Goal: Transaction & Acquisition: Register for event/course

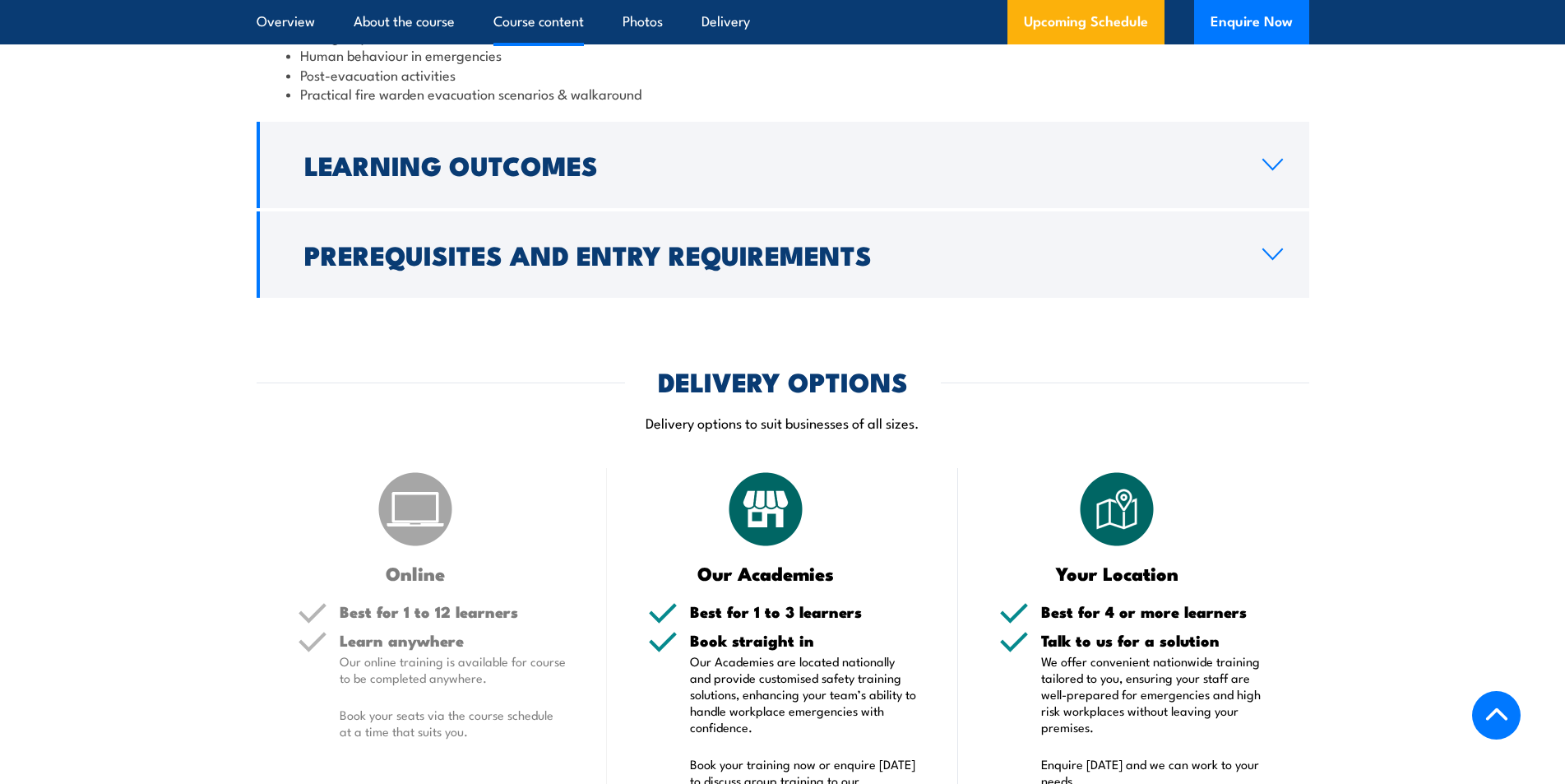
scroll to position [2302, 0]
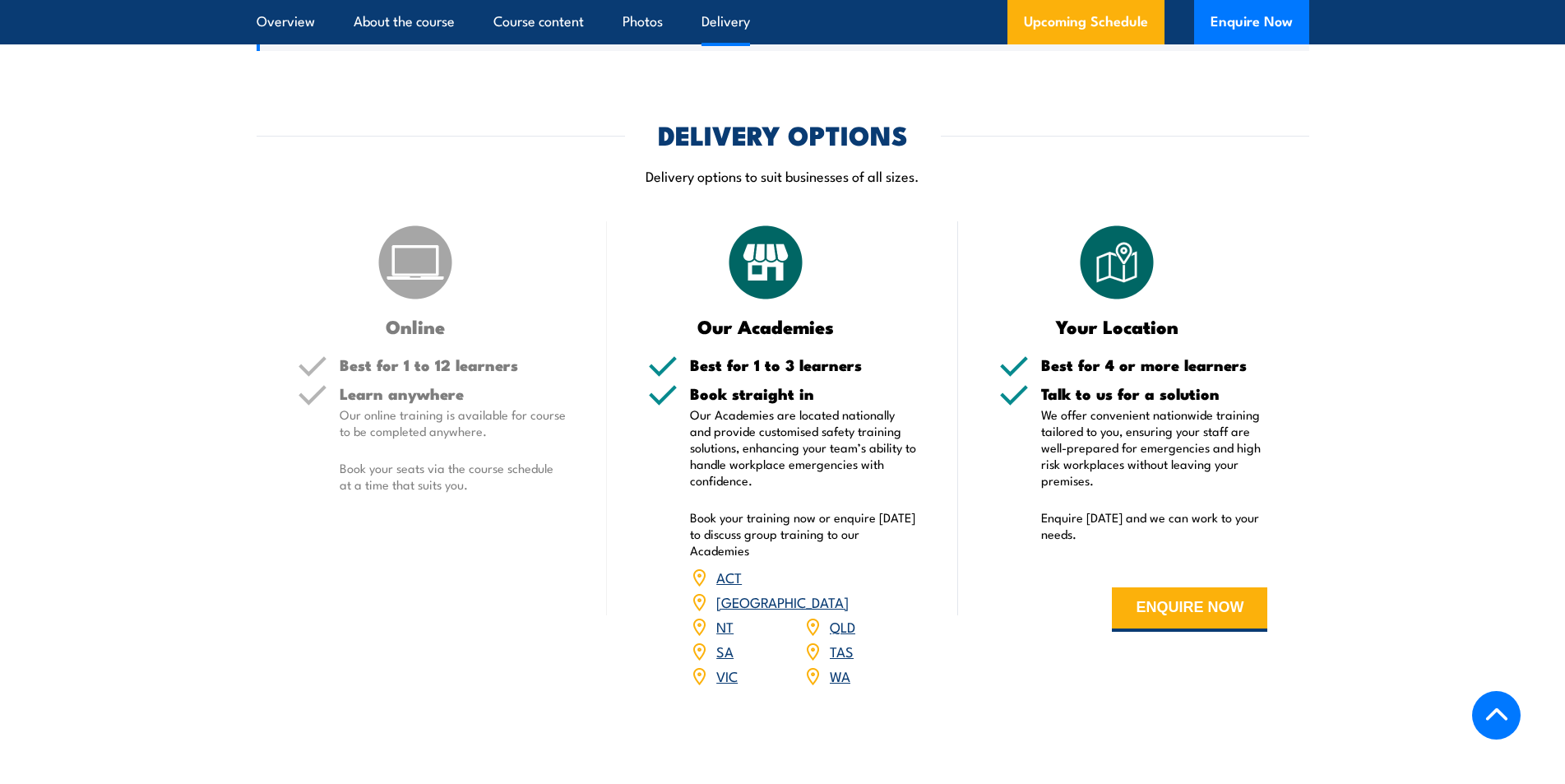
click at [728, 665] on link "VIC" at bounding box center [727, 674] width 22 height 20
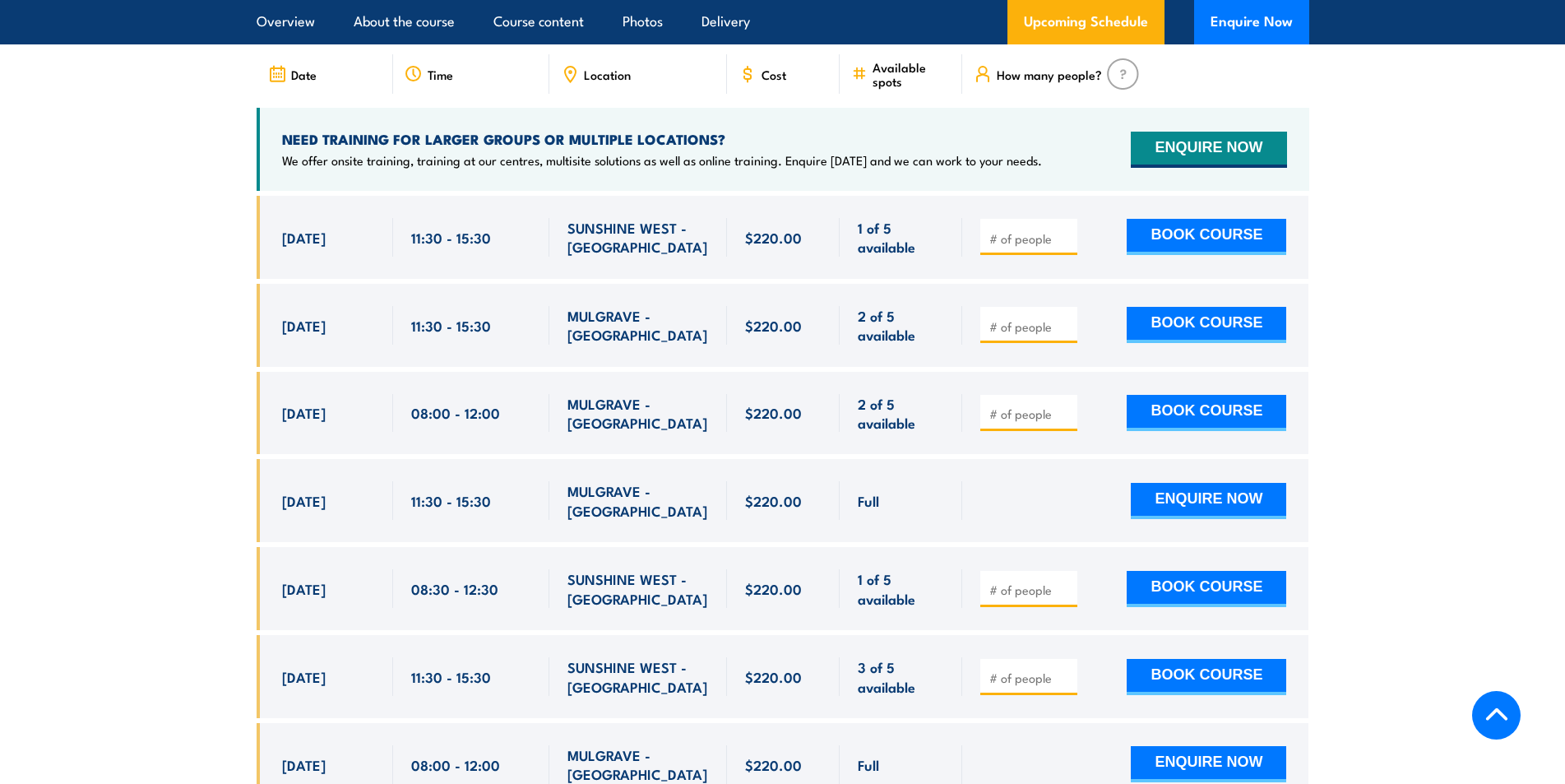
scroll to position [2975, 0]
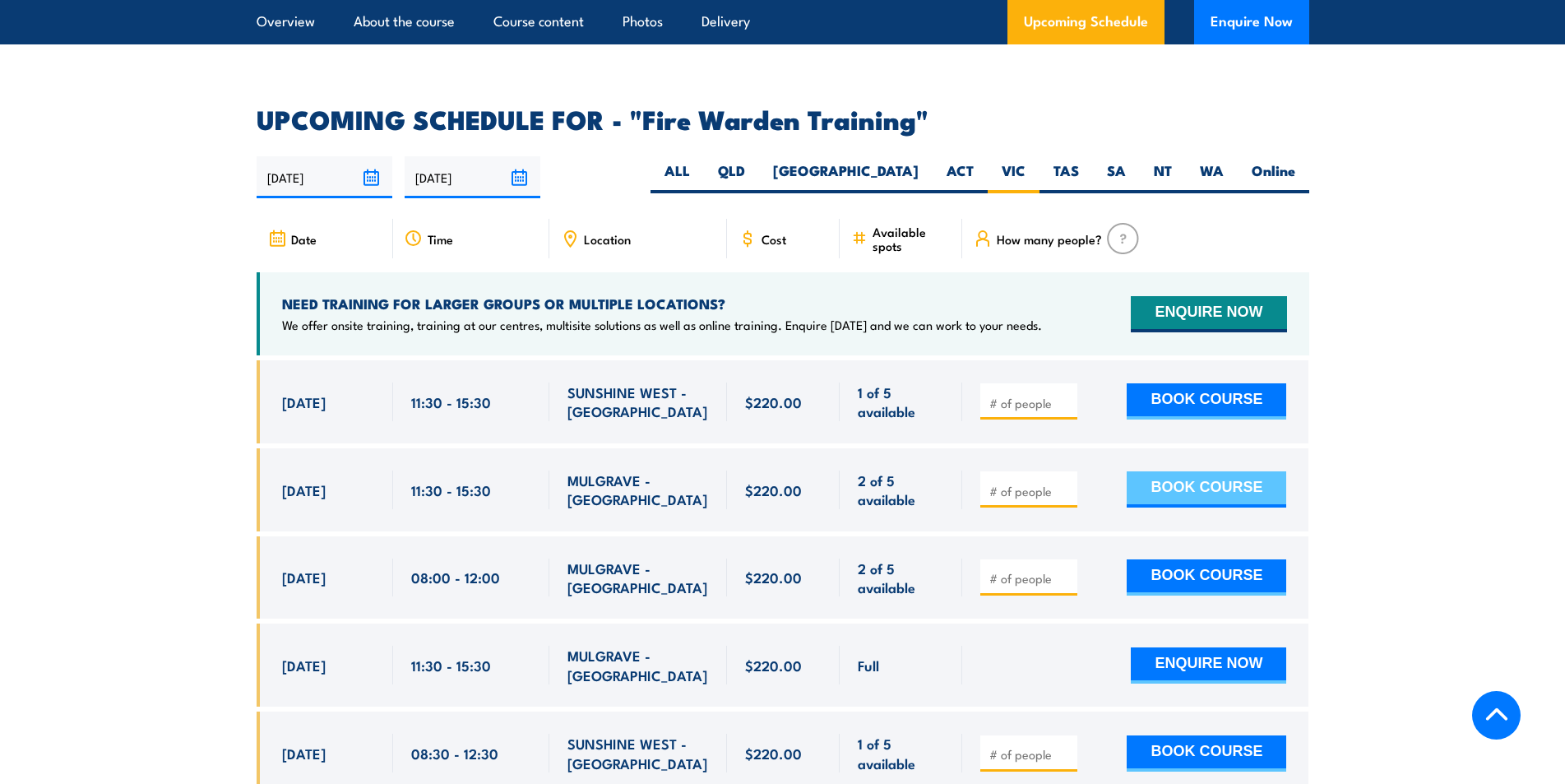
click at [1215, 471] on button "BOOK COURSE" at bounding box center [1207, 489] width 160 height 37
click at [883, 470] on span "2 of 5 available" at bounding box center [901, 489] width 86 height 38
click at [1249, 471] on button "BOOK COURSE" at bounding box center [1207, 489] width 160 height 37
click at [1007, 161] on label "VIC" at bounding box center [1014, 177] width 52 height 32
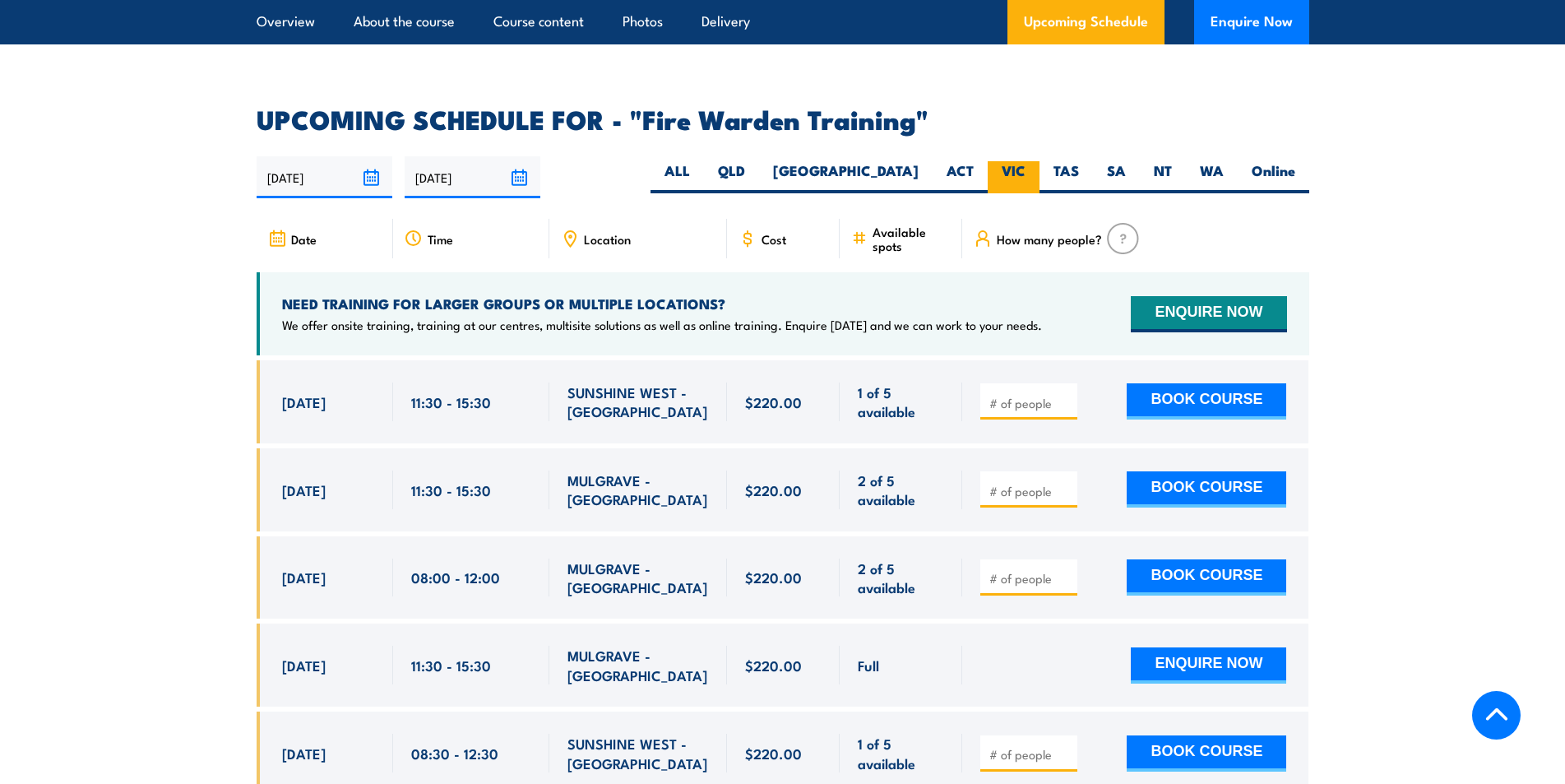
click at [1026, 161] on input "VIC" at bounding box center [1030, 166] width 10 height 10
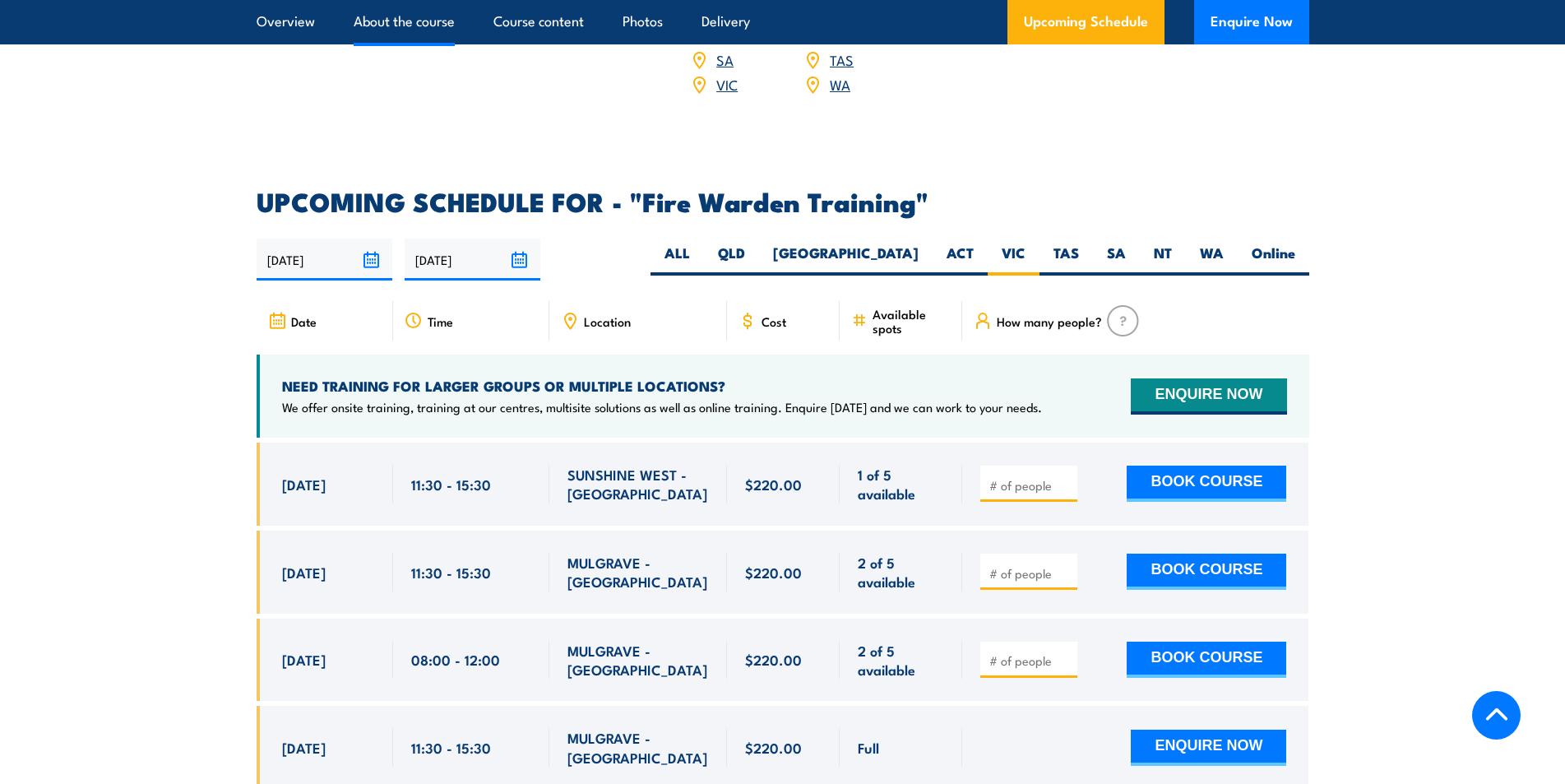
click at [418, 16] on link "About the course" at bounding box center [405, 22] width 101 height 43
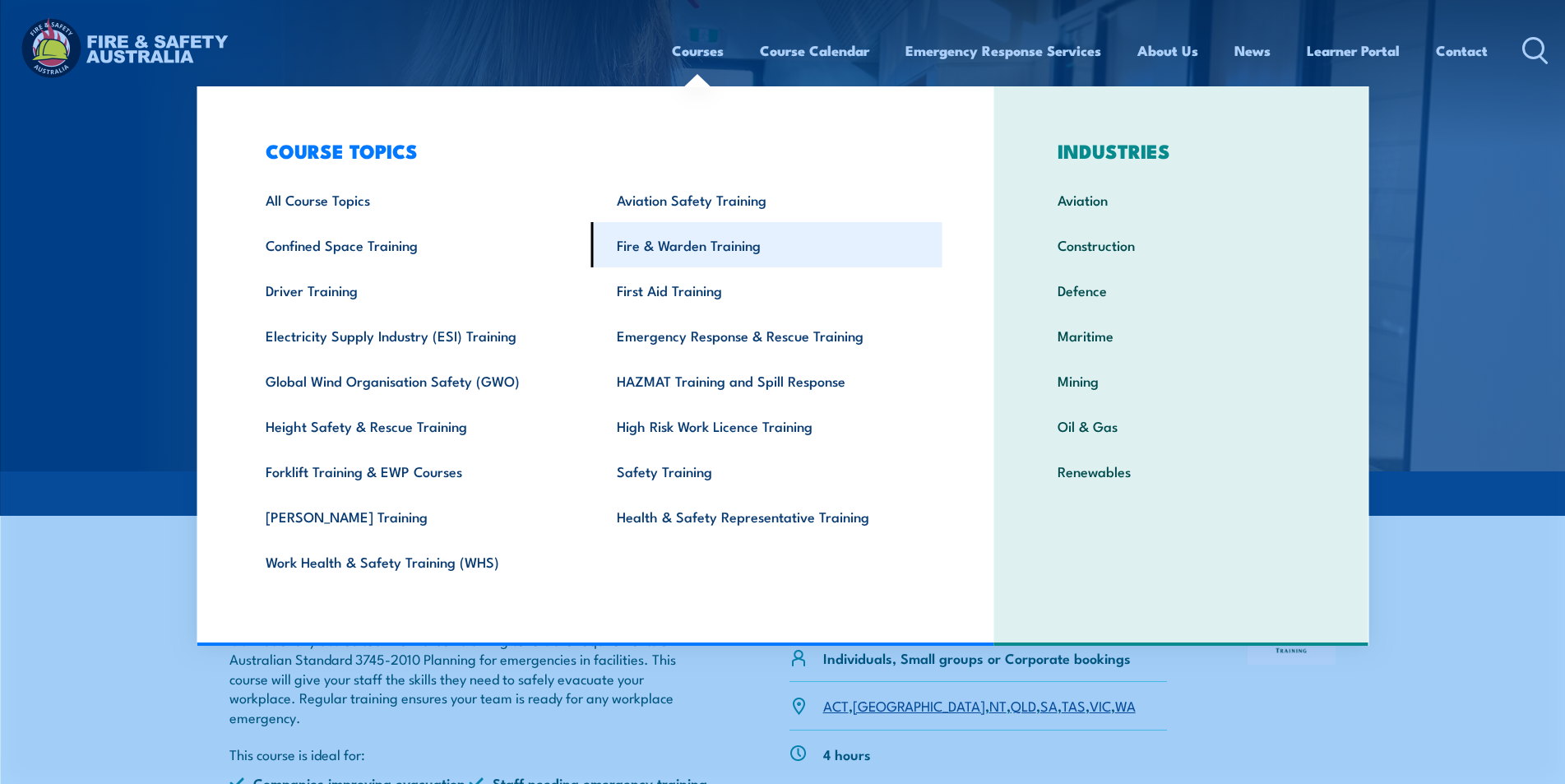
click at [711, 248] on link "Fire & Warden Training" at bounding box center [767, 244] width 351 height 45
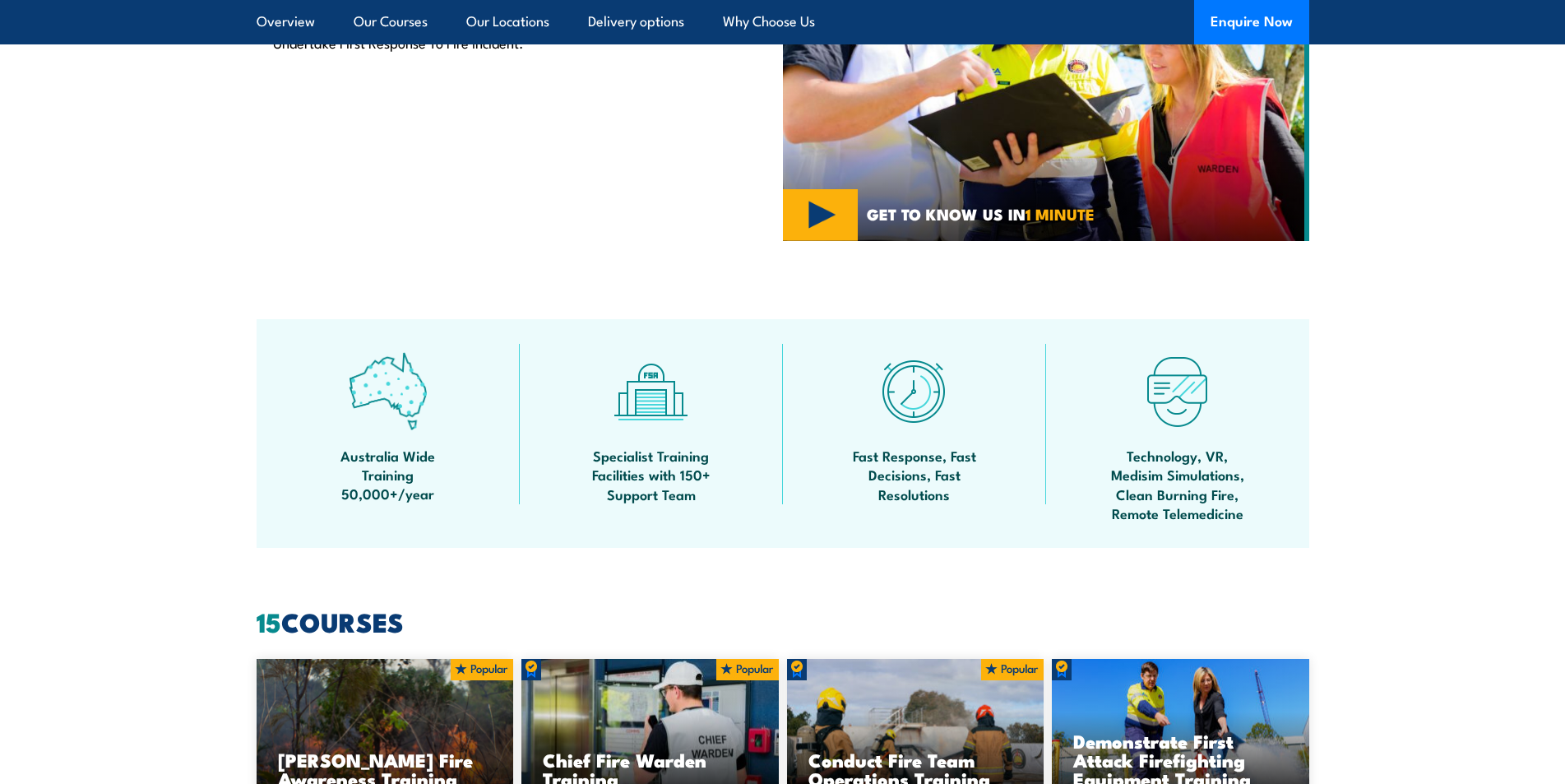
scroll to position [164, 0]
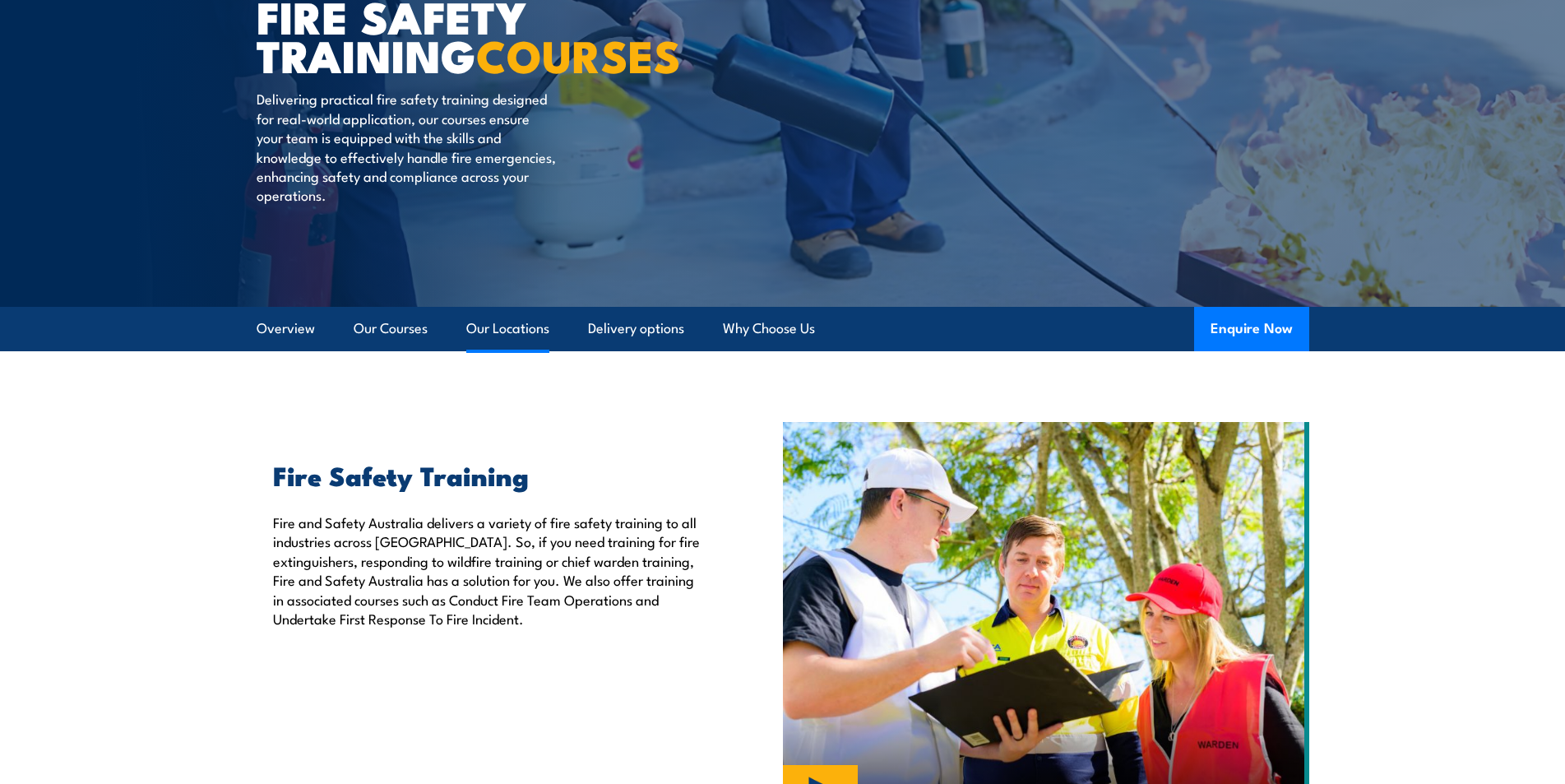
click at [490, 328] on link "Our Locations" at bounding box center [508, 329] width 83 height 43
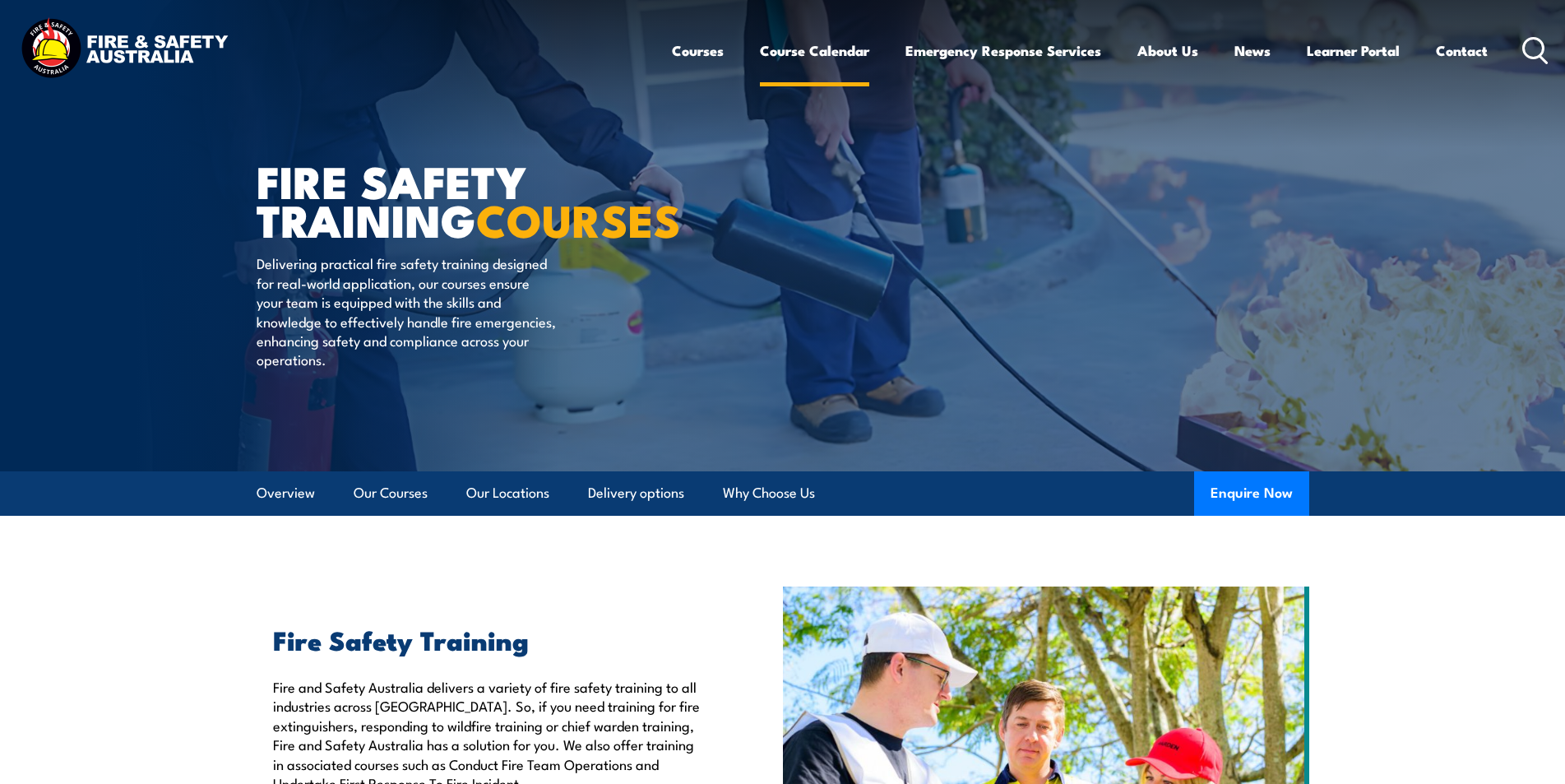
click at [803, 45] on link "Course Calendar" at bounding box center [814, 51] width 109 height 43
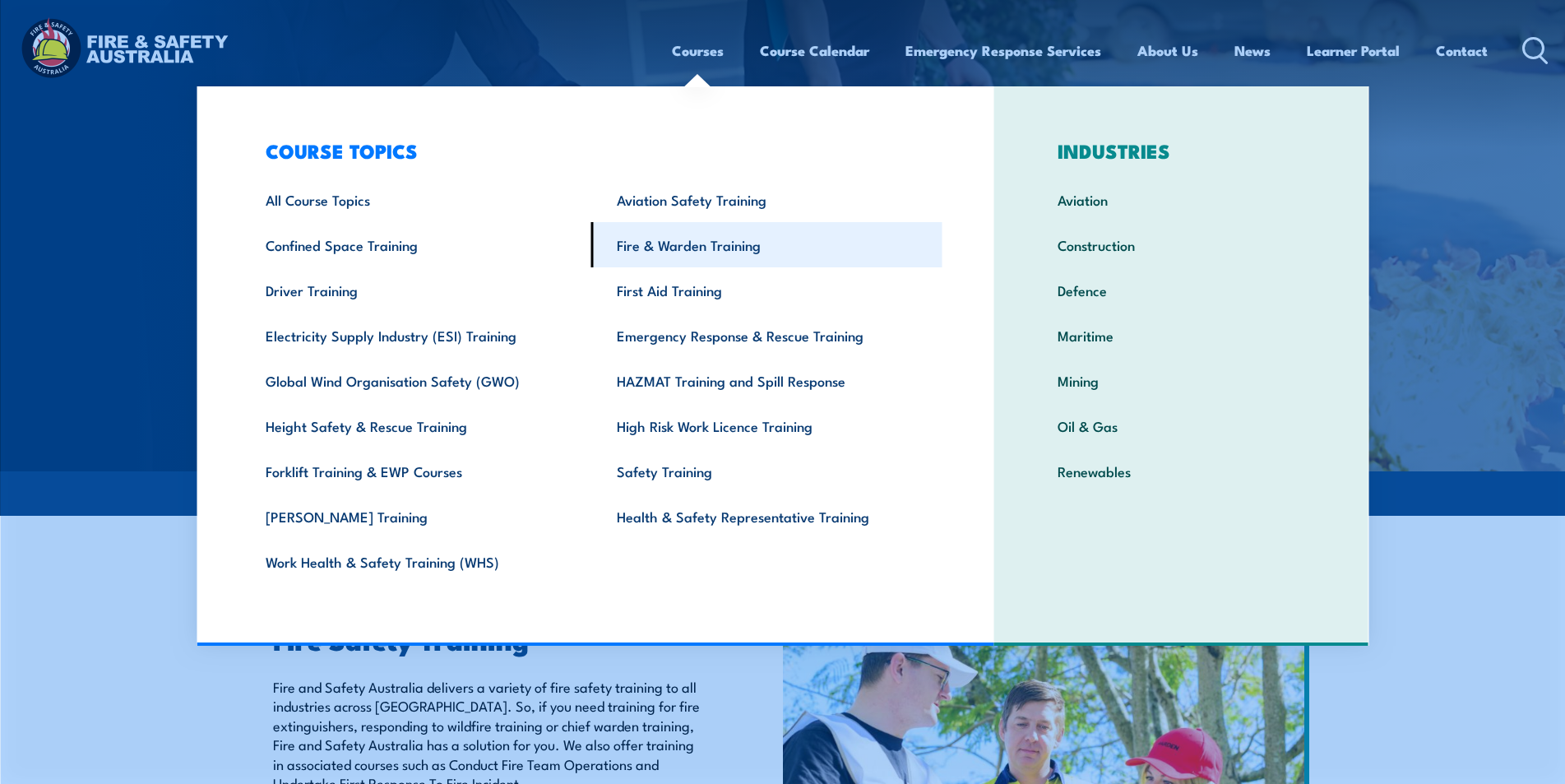
click at [718, 253] on link "Fire & Warden Training" at bounding box center [767, 244] width 351 height 45
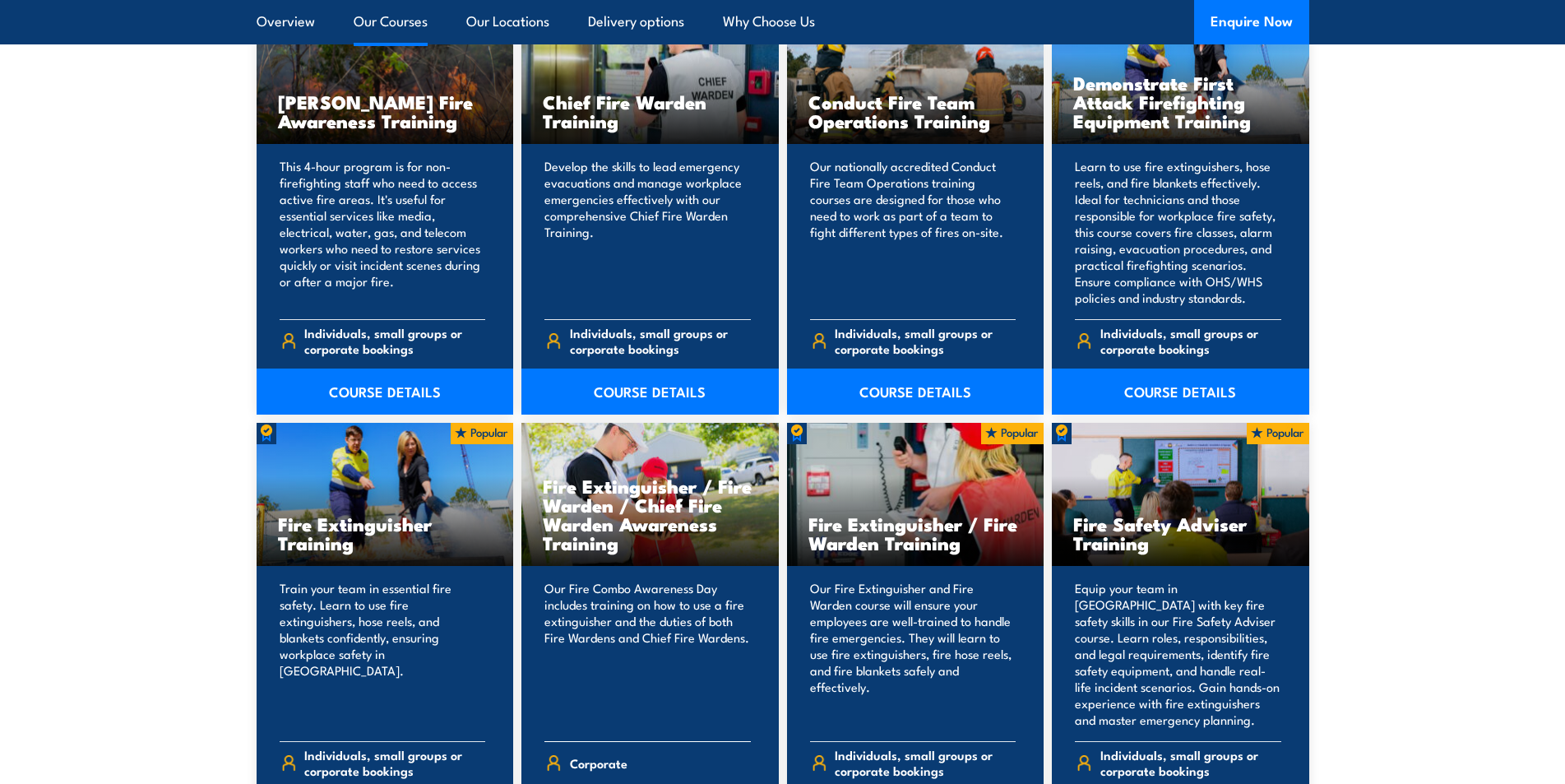
scroll to position [1727, 0]
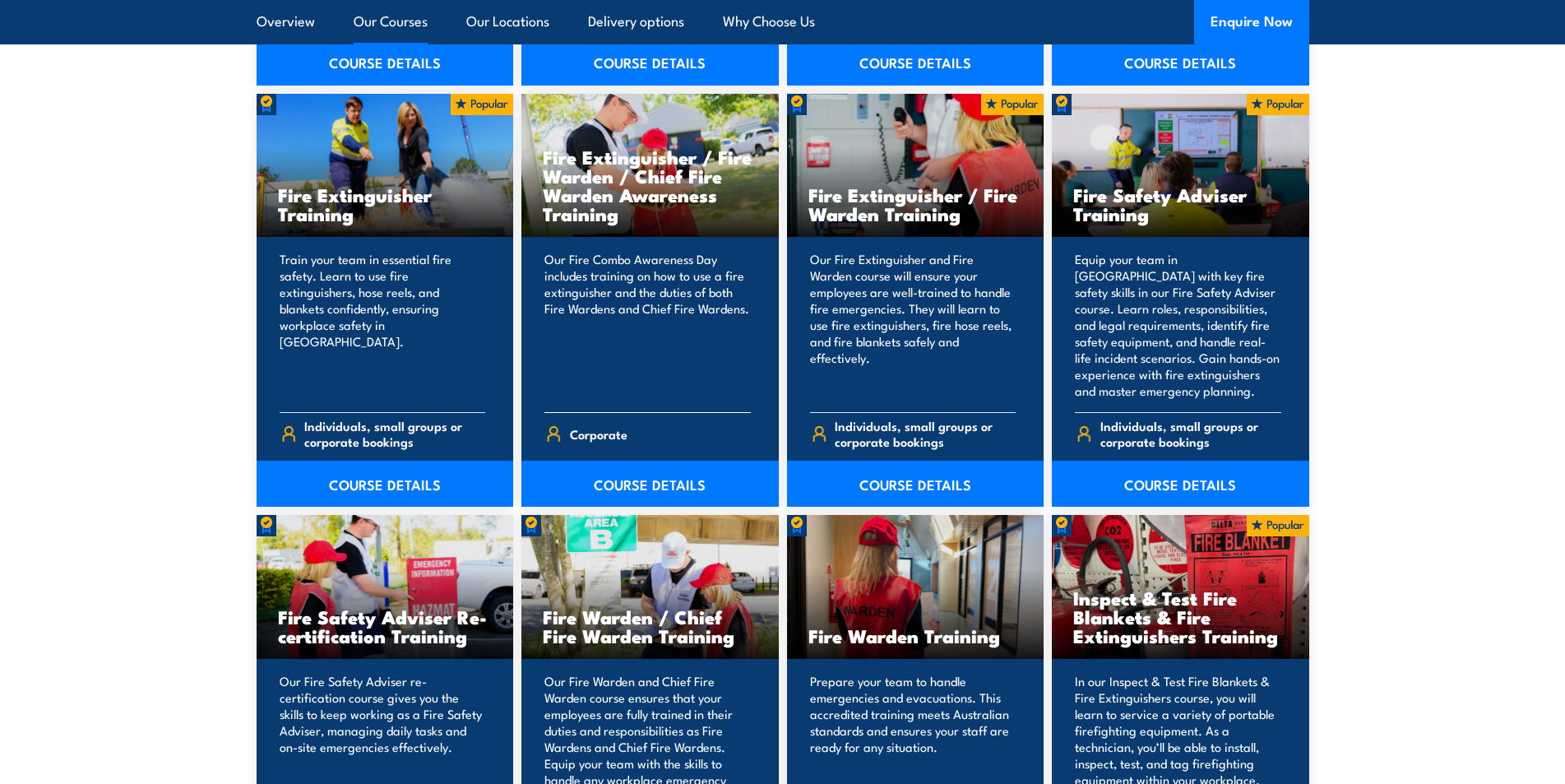
click at [622, 282] on p "Our Fire Combo Awareness Day includes training on how to use a fire extinguishe…" at bounding box center [648, 325] width 207 height 148
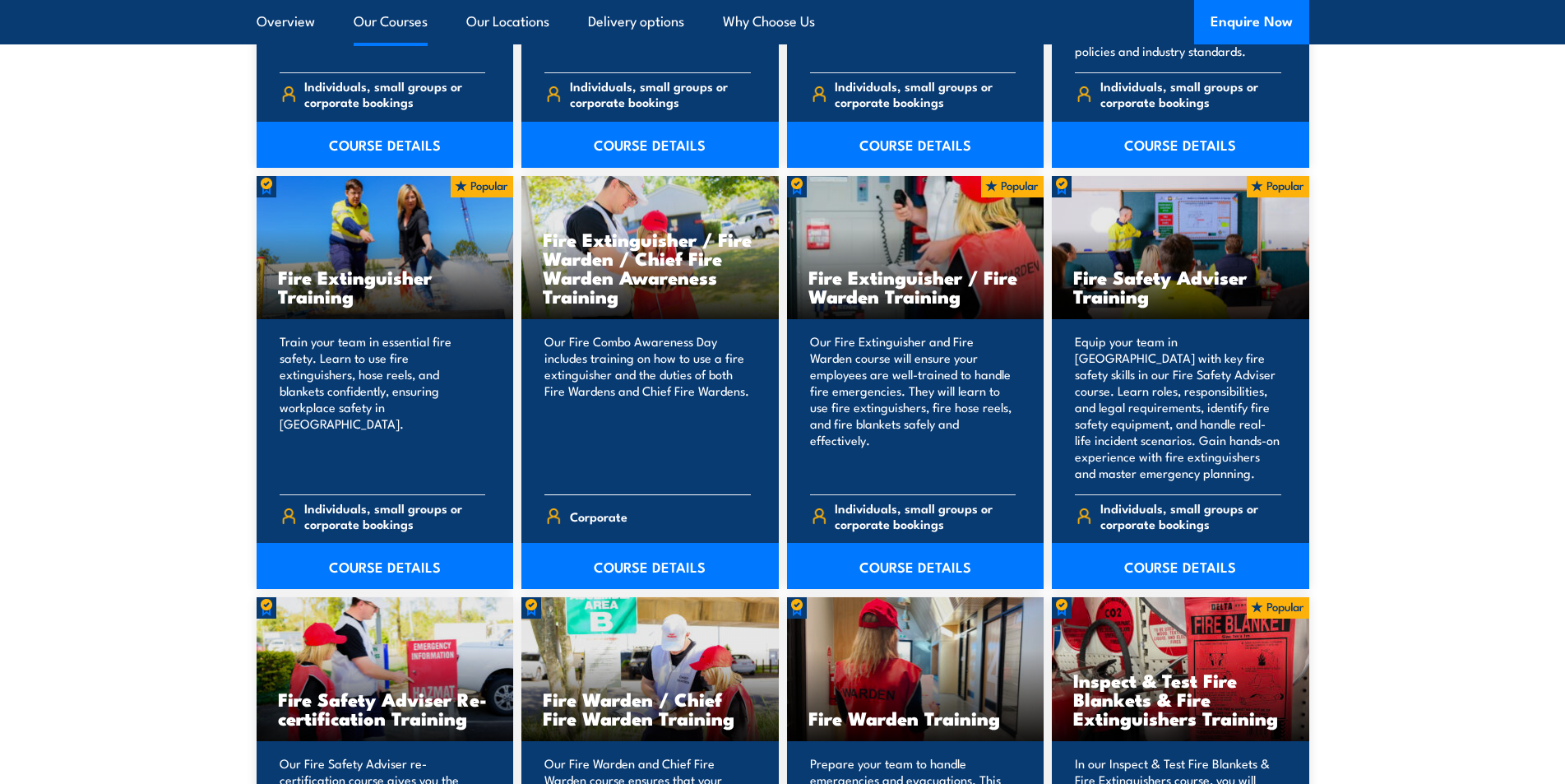
scroll to position [1480, 0]
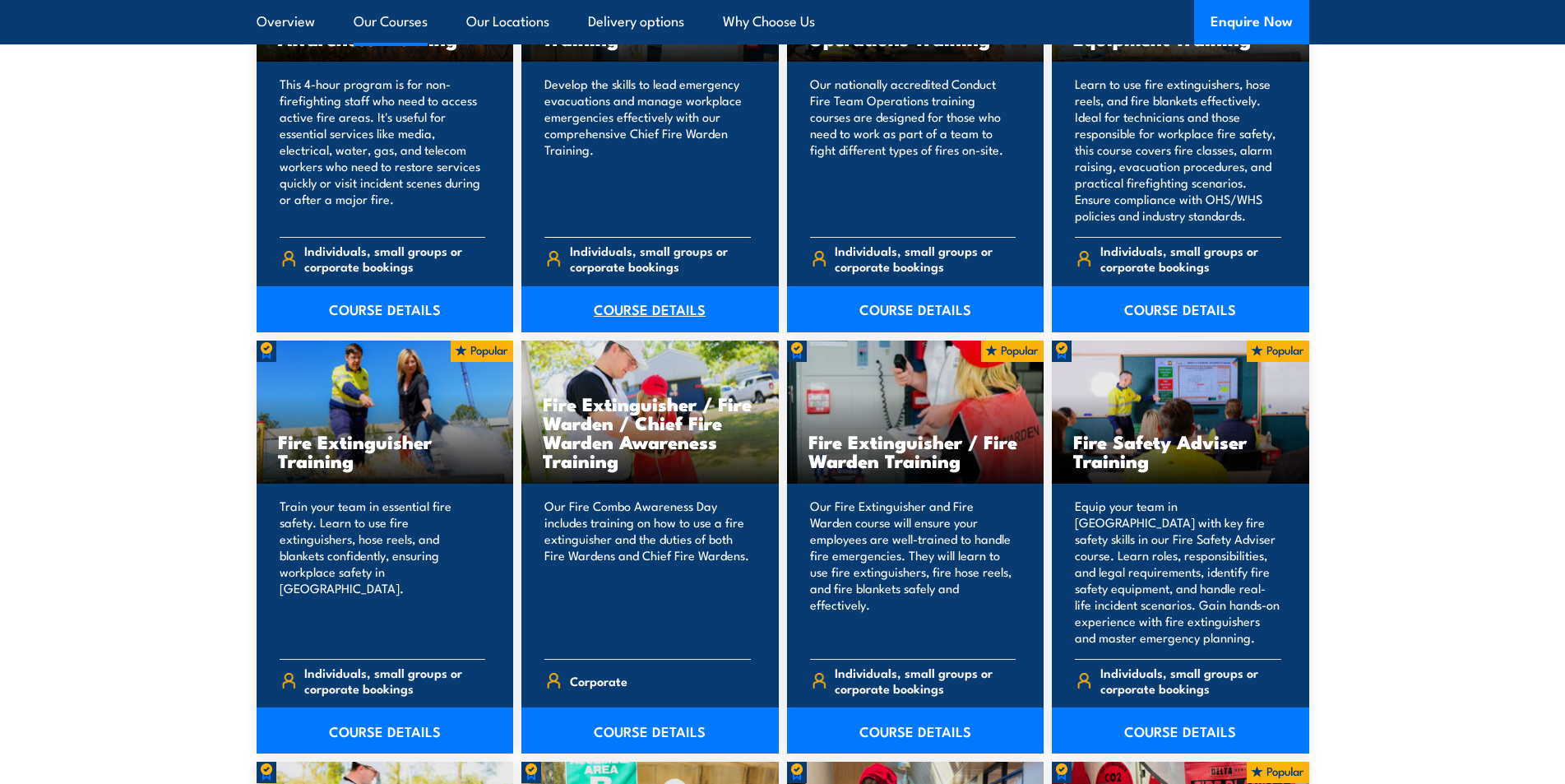
click at [674, 302] on link "COURSE DETAILS" at bounding box center [650, 309] width 257 height 46
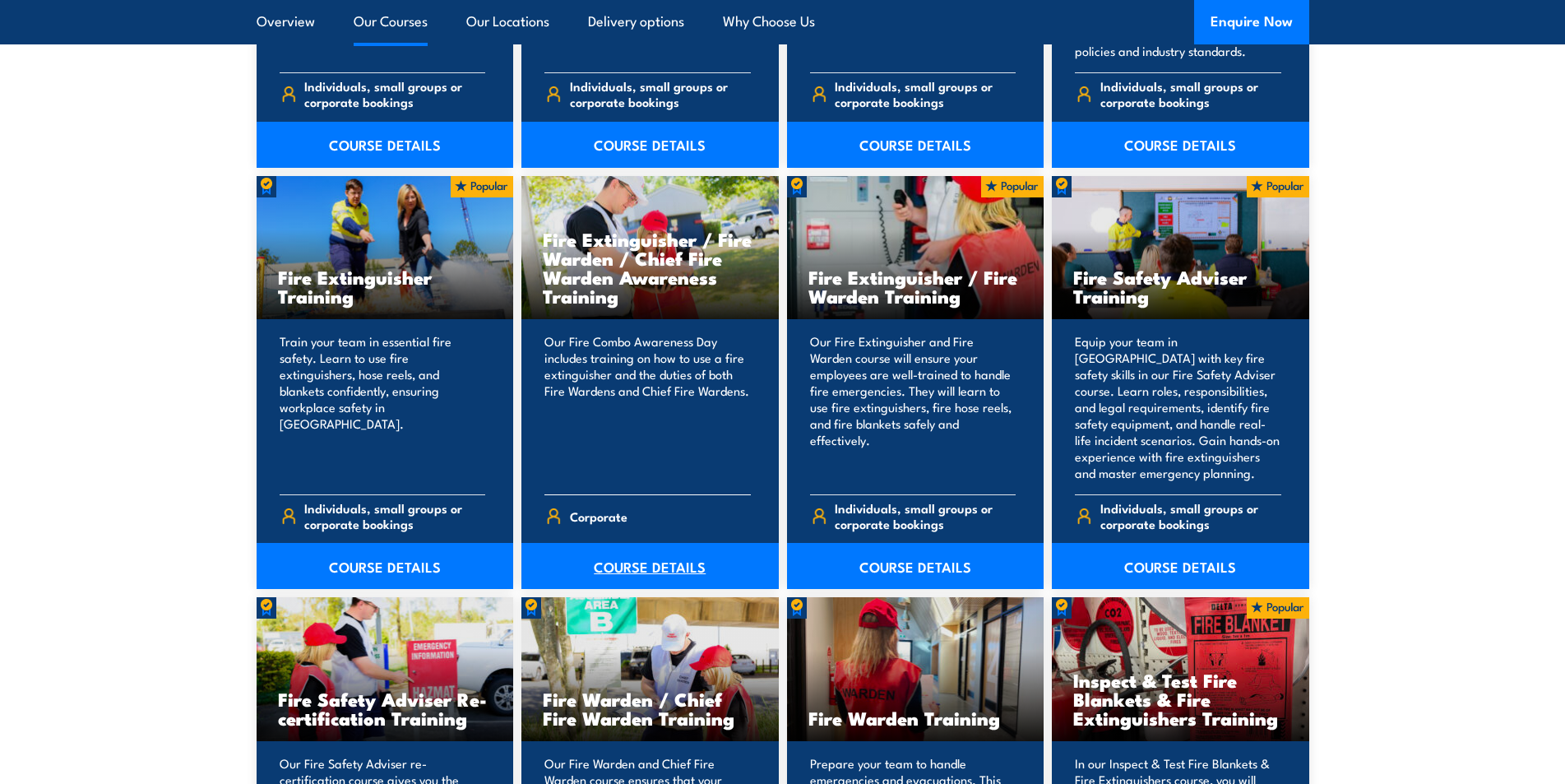
click at [659, 559] on link "COURSE DETAILS" at bounding box center [650, 565] width 257 height 46
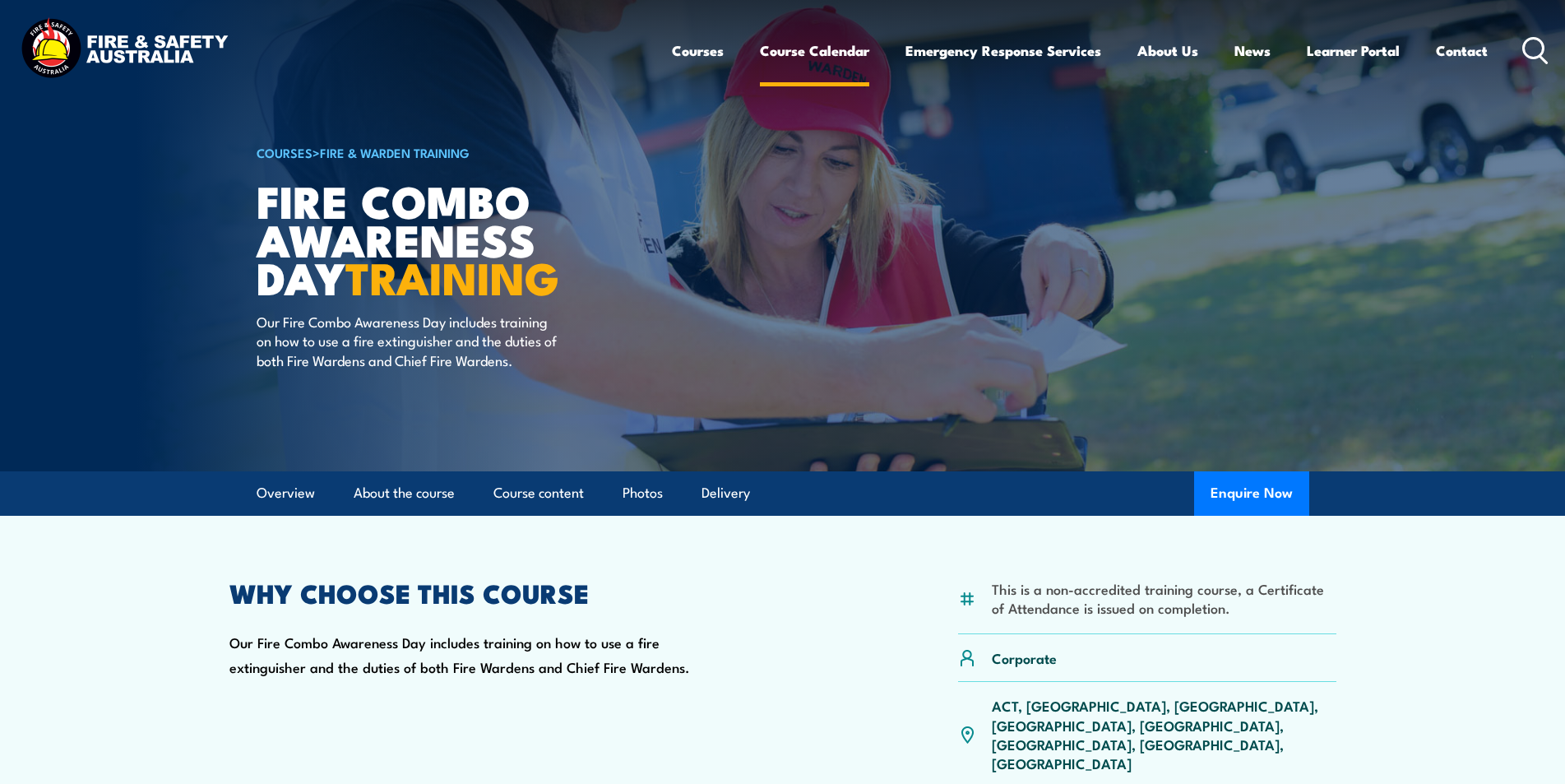
click at [817, 58] on link "Course Calendar" at bounding box center [814, 51] width 109 height 43
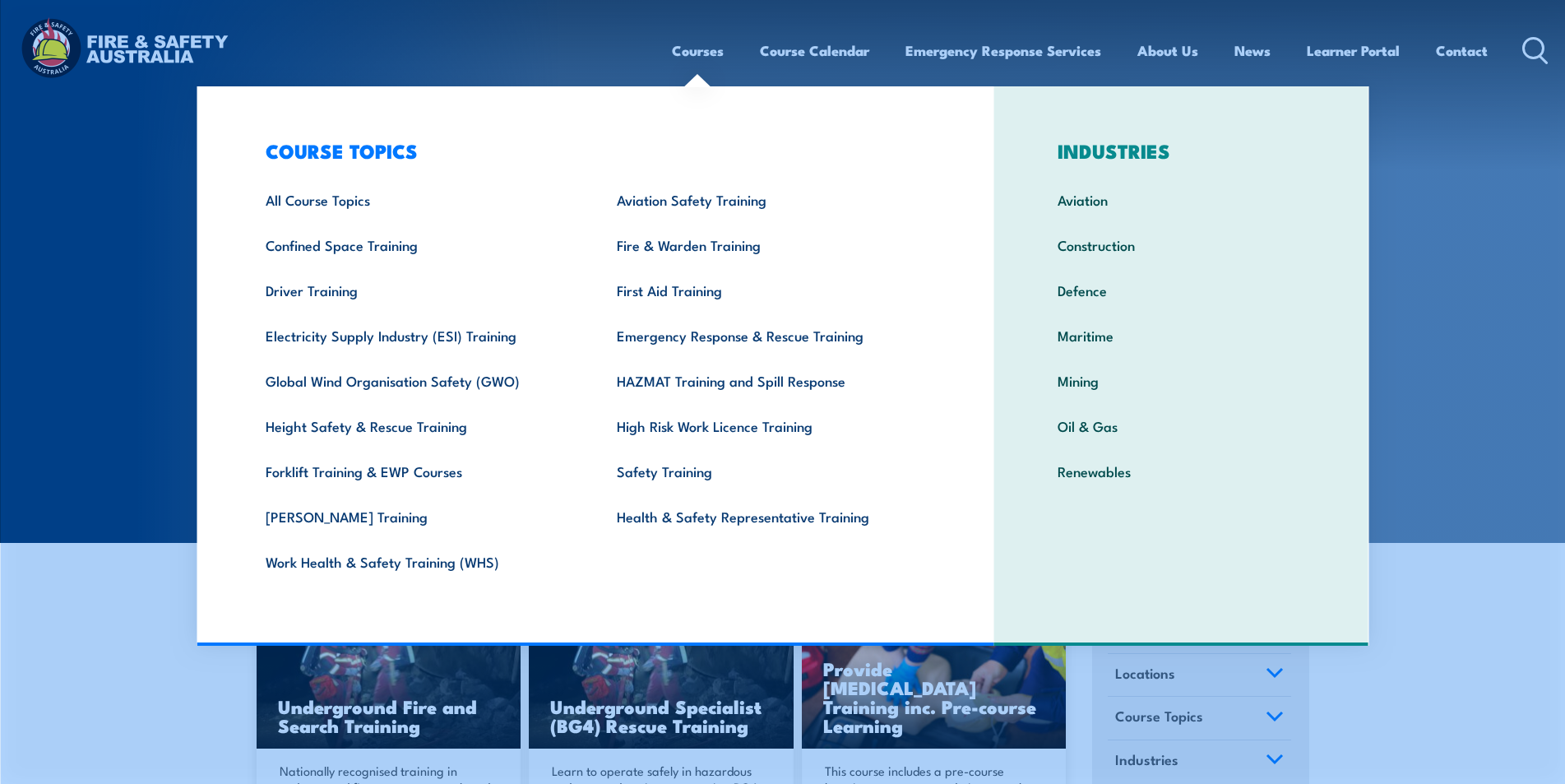
click at [711, 42] on link "Courses" at bounding box center [697, 51] width 52 height 43
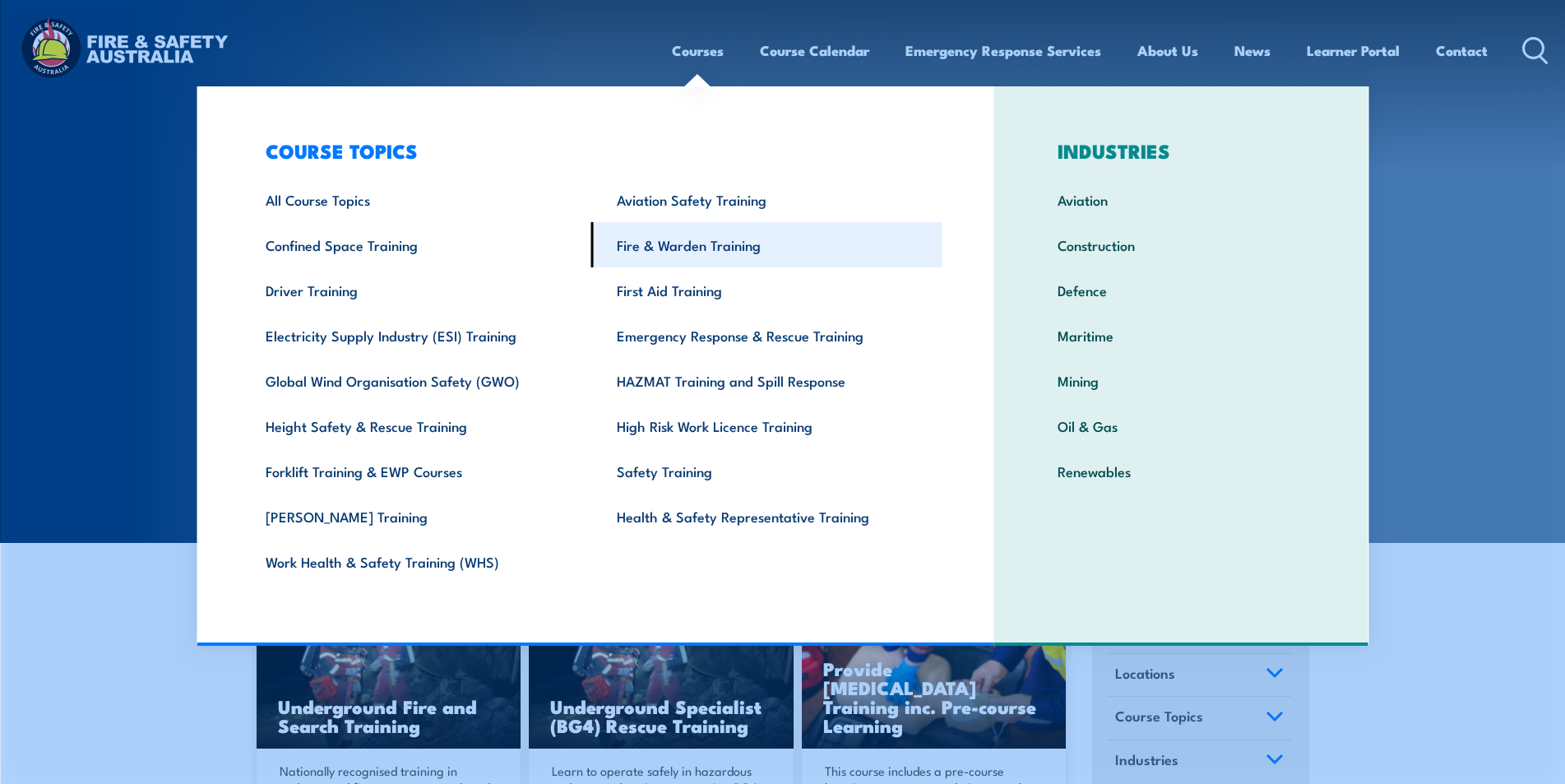
click at [675, 237] on link "Fire & Warden Training" at bounding box center [767, 244] width 351 height 45
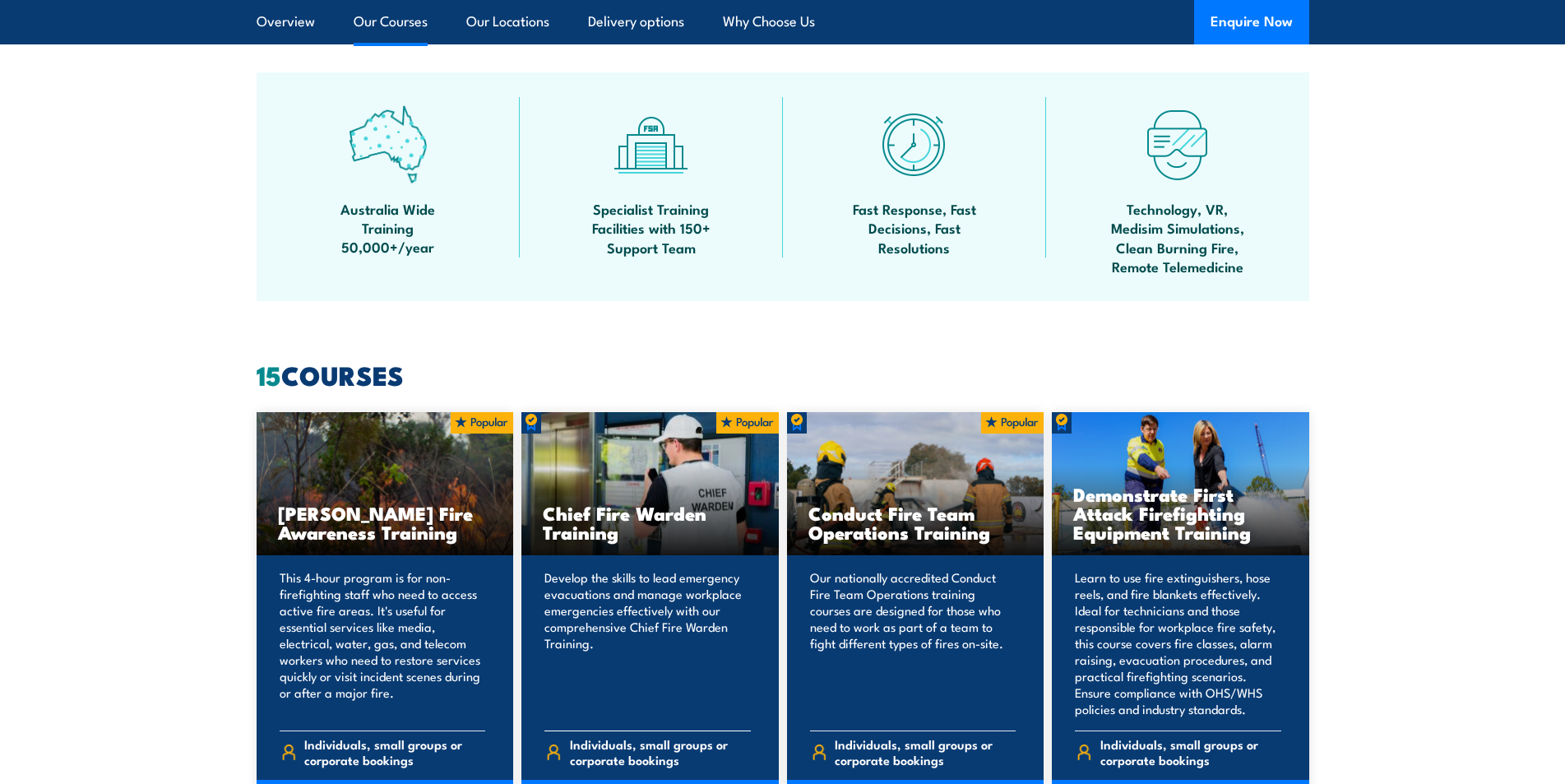
scroll to position [1151, 0]
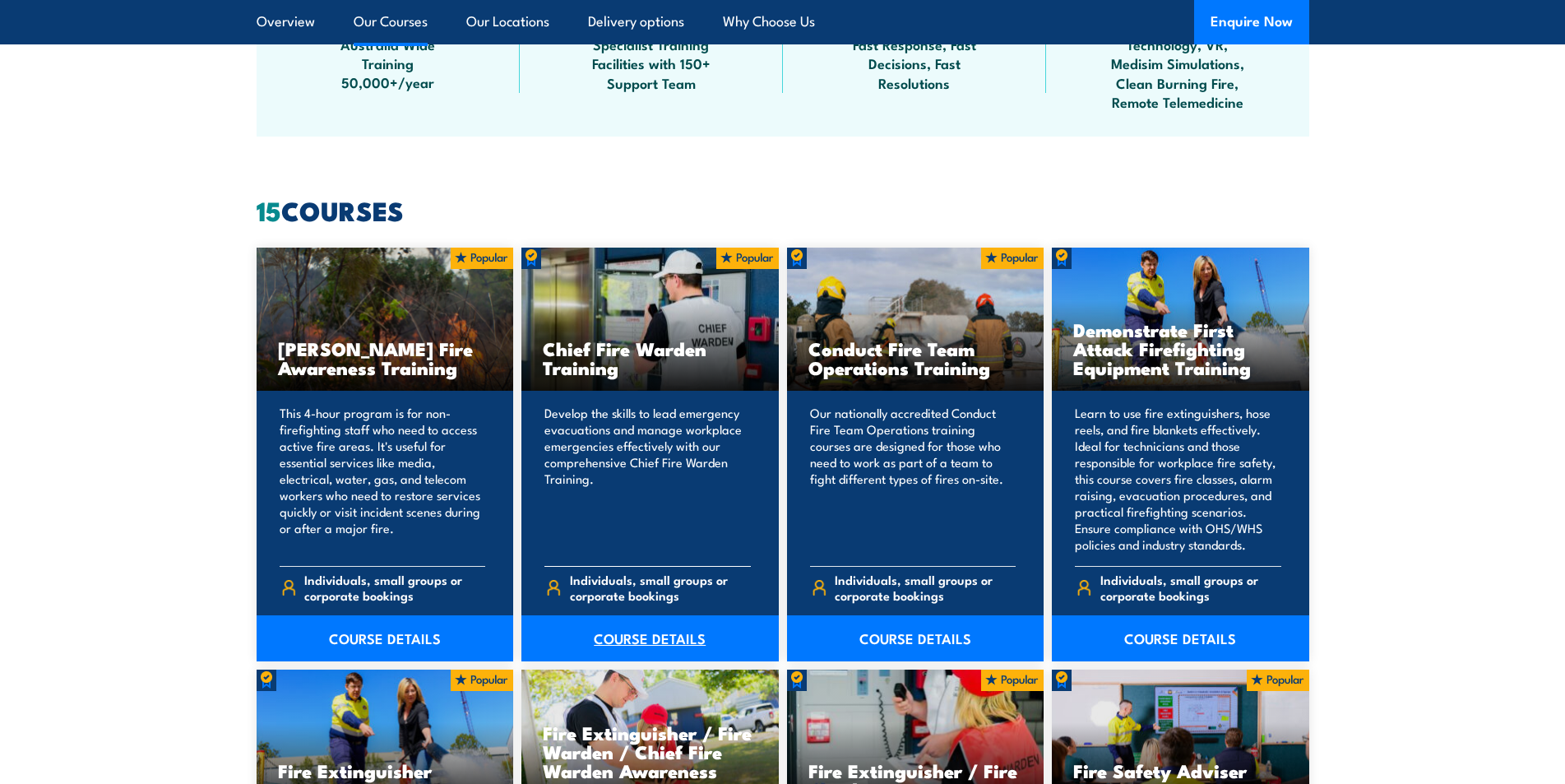
click at [668, 631] on link "COURSE DETAILS" at bounding box center [650, 638] width 257 height 46
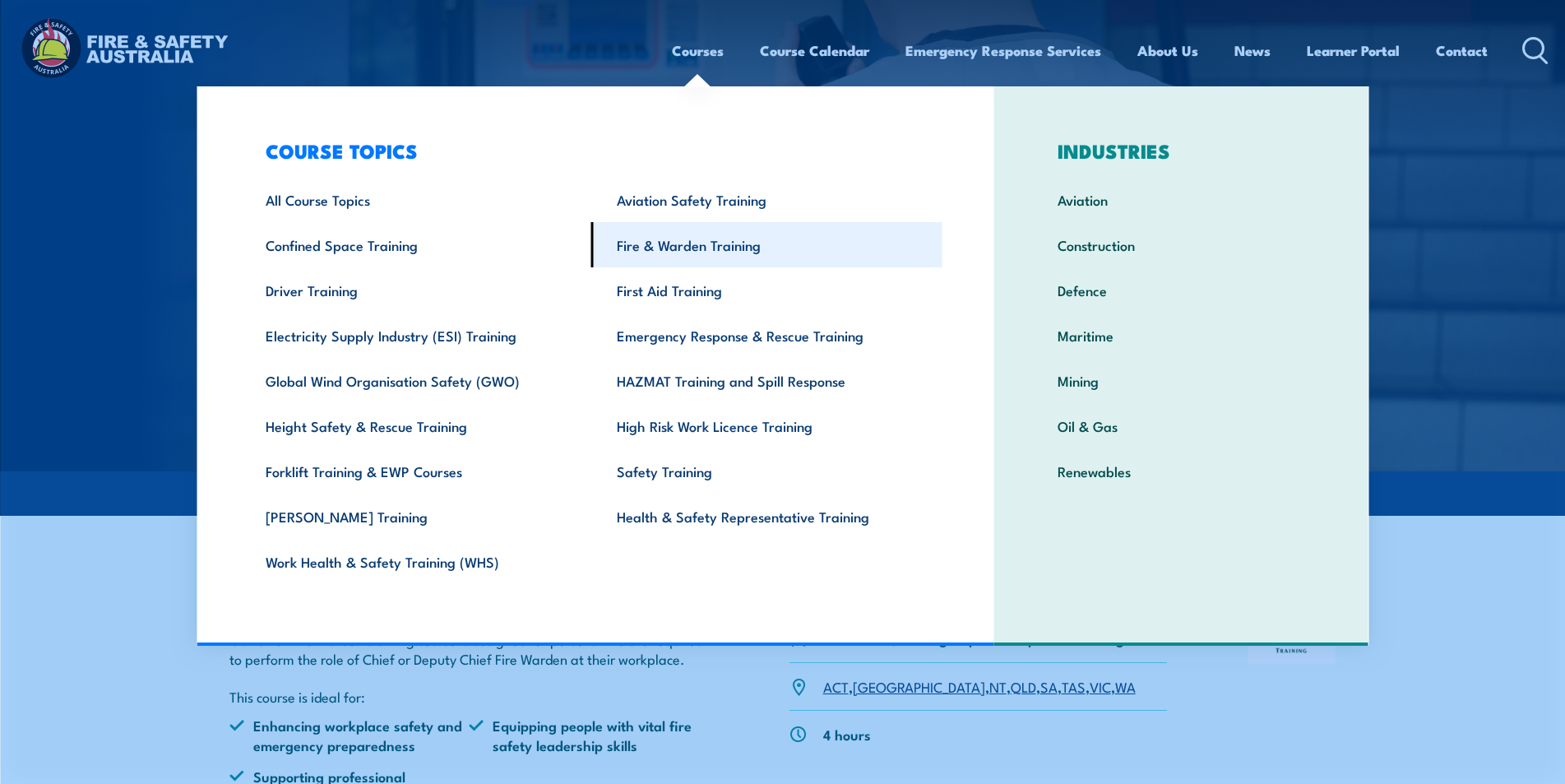
click at [678, 246] on link "Fire & Warden Training" at bounding box center [767, 244] width 351 height 45
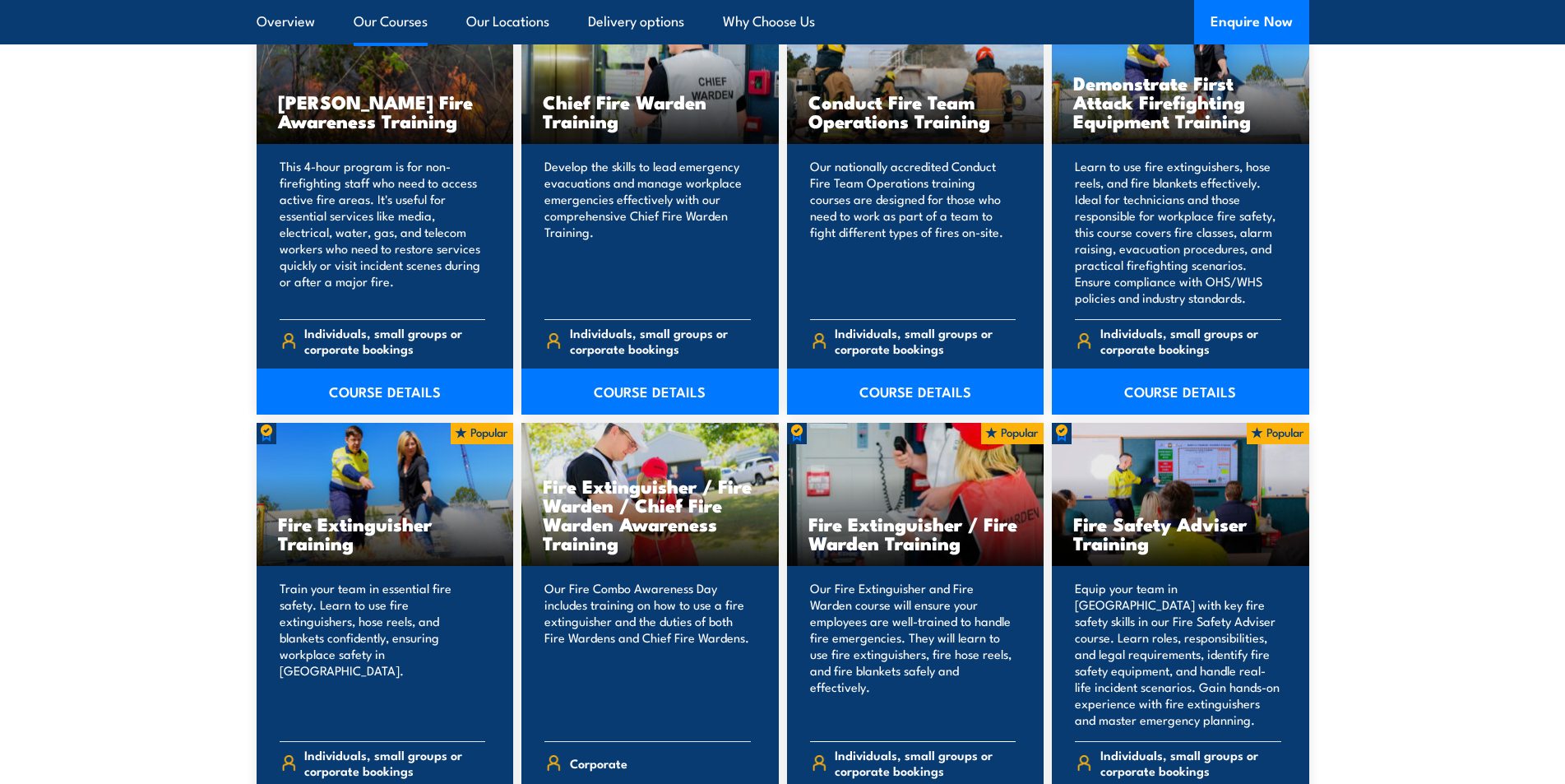
scroll to position [1562, 0]
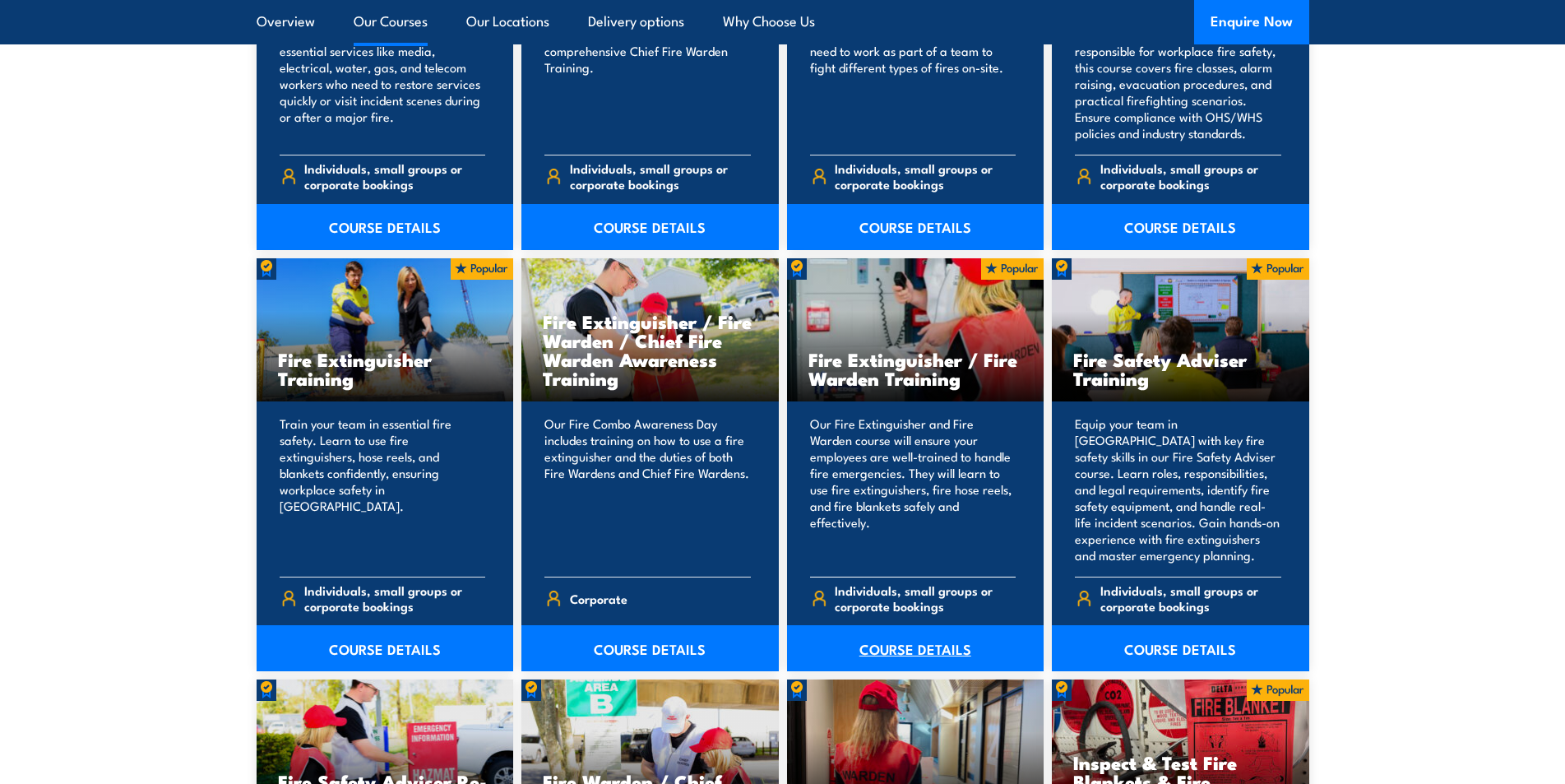
click at [925, 640] on link "COURSE DETAILS" at bounding box center [916, 648] width 257 height 46
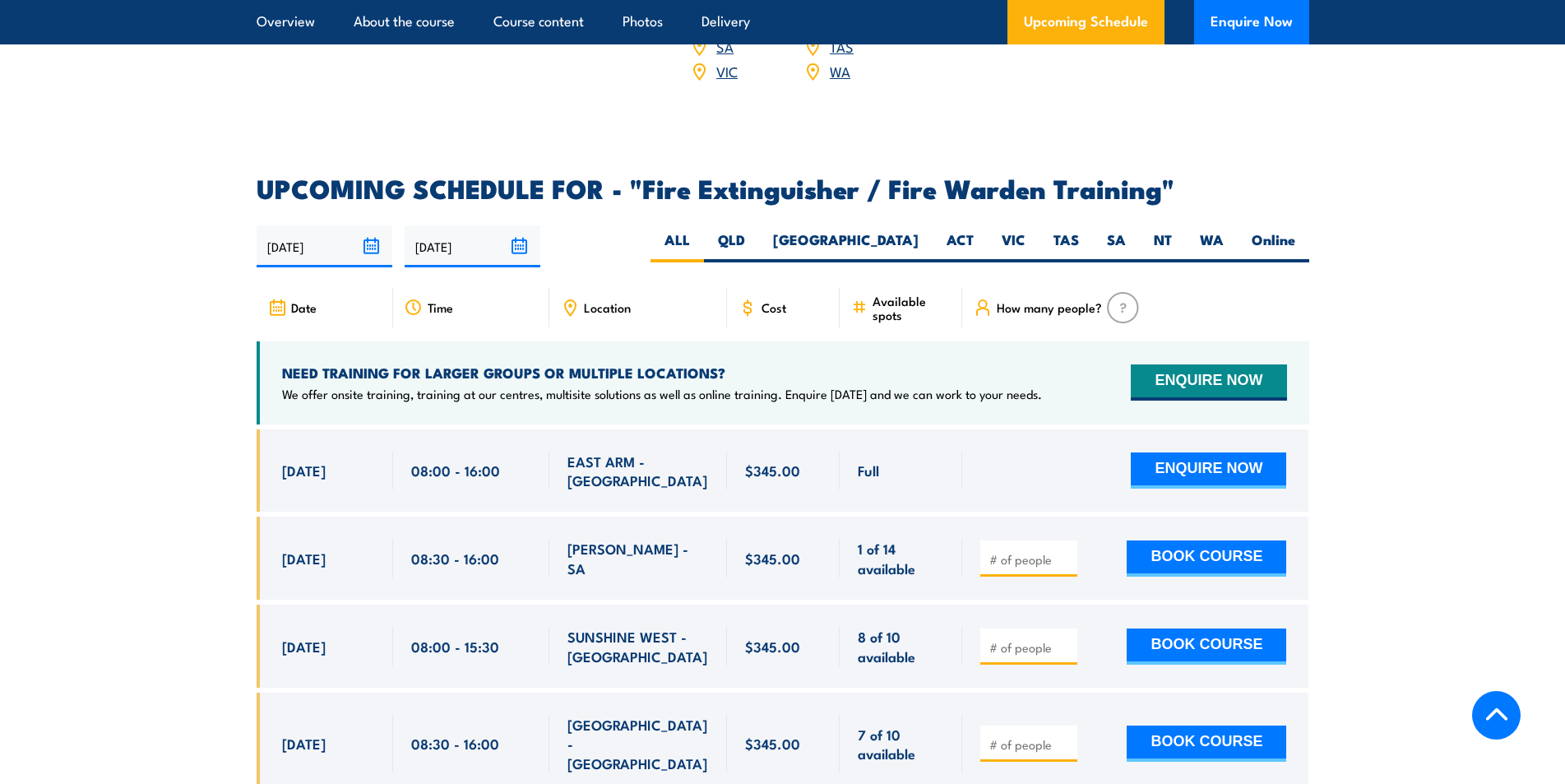
scroll to position [2467, 0]
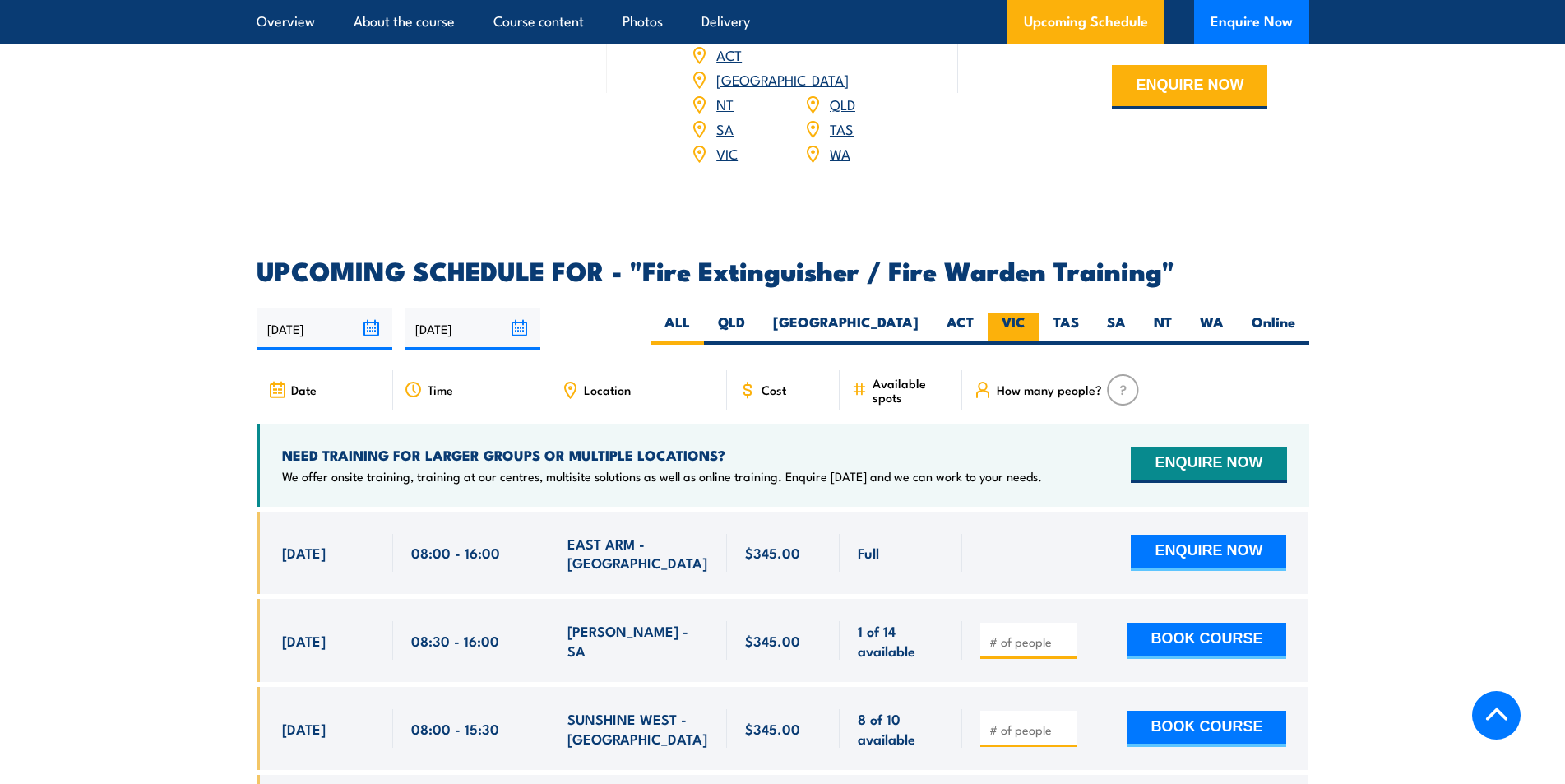
click at [1019, 313] on label "VIC" at bounding box center [1014, 329] width 52 height 32
click at [1026, 313] on input "VIC" at bounding box center [1030, 317] width 10 height 10
radio input "true"
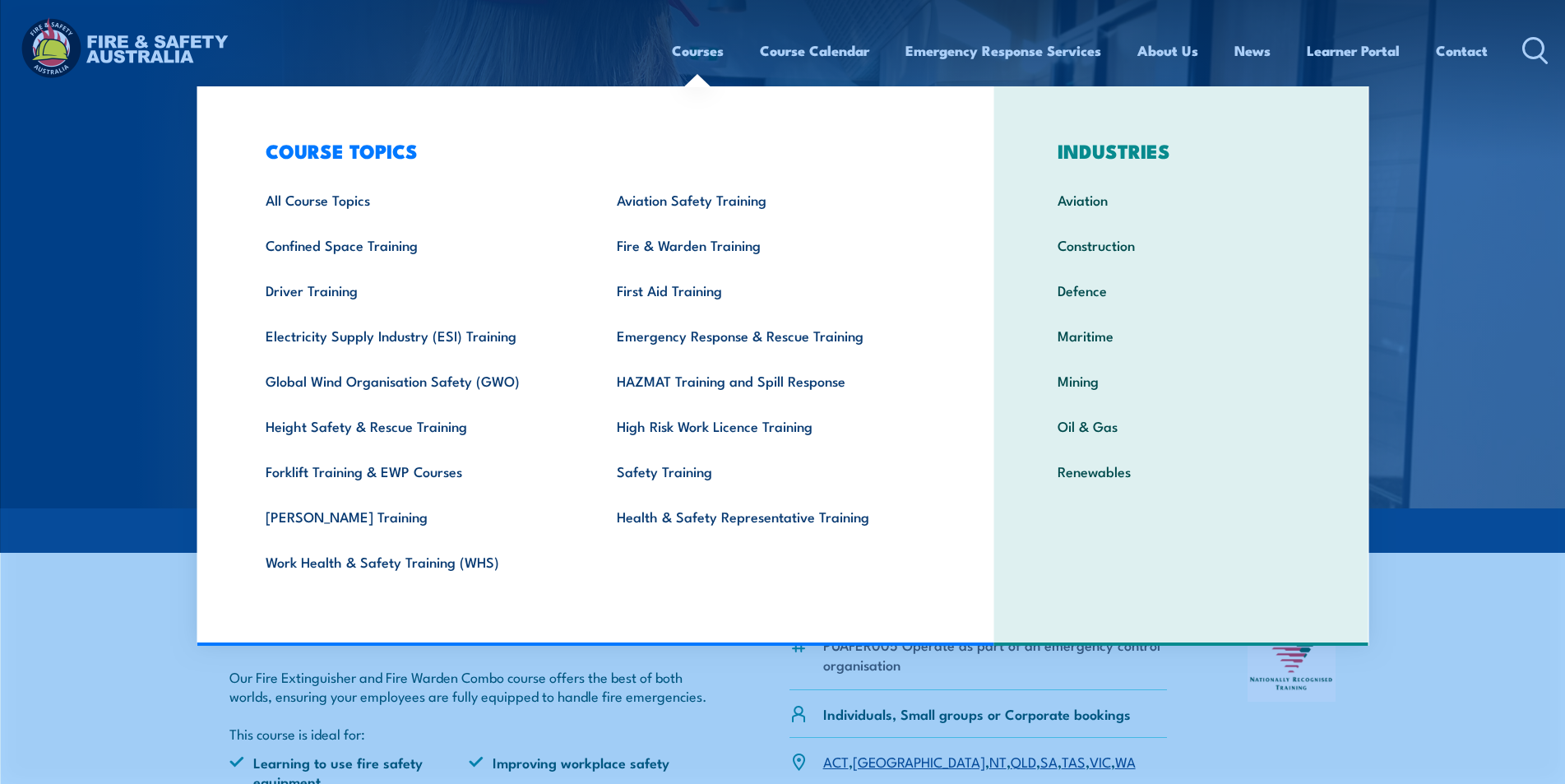
click at [695, 49] on link "Courses" at bounding box center [697, 51] width 52 height 43
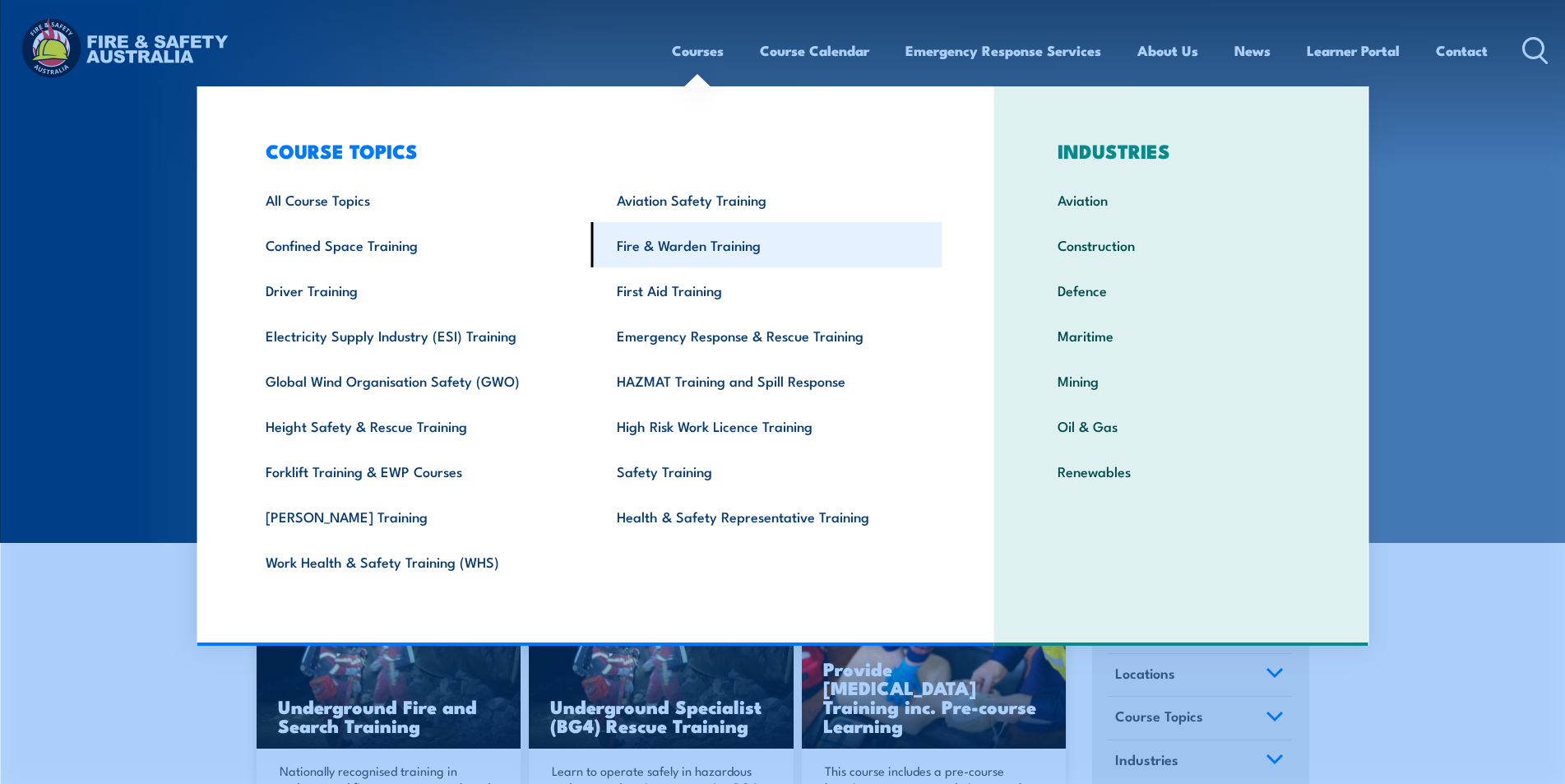
click at [685, 251] on link "Fire & Warden Training" at bounding box center [767, 244] width 351 height 45
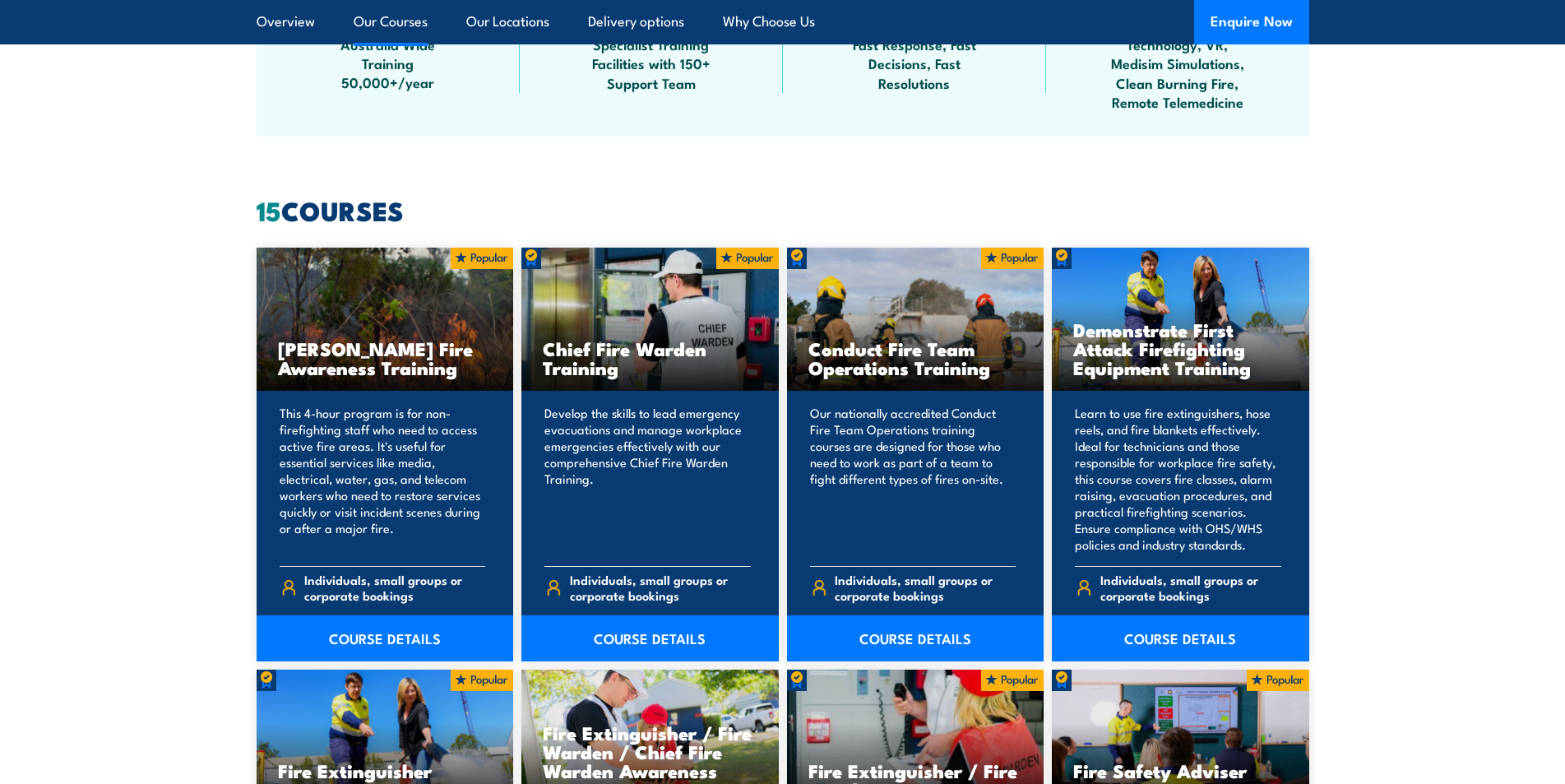
scroll to position [1234, 0]
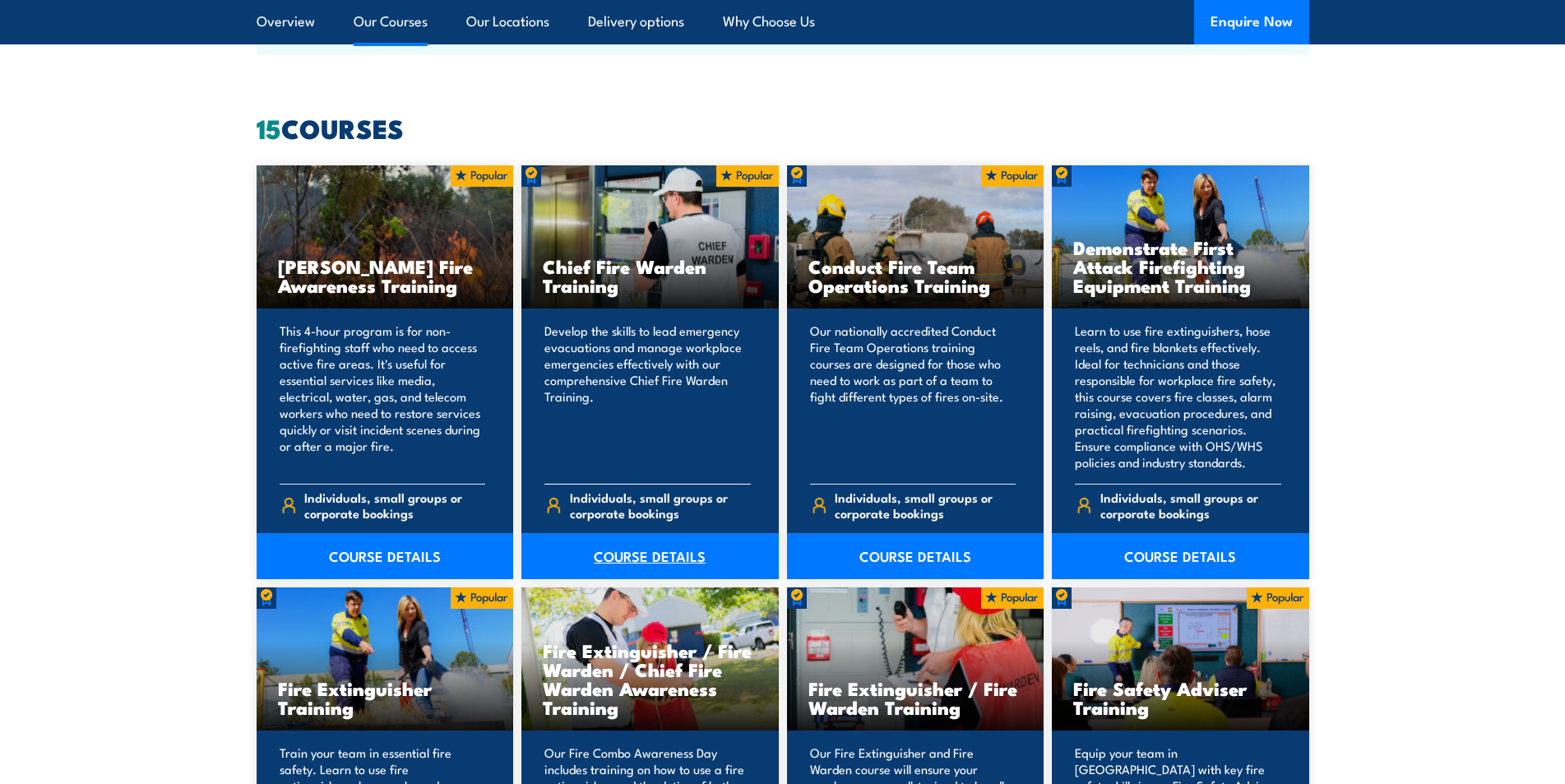
click at [640, 546] on link "COURSE DETAILS" at bounding box center [650, 555] width 257 height 46
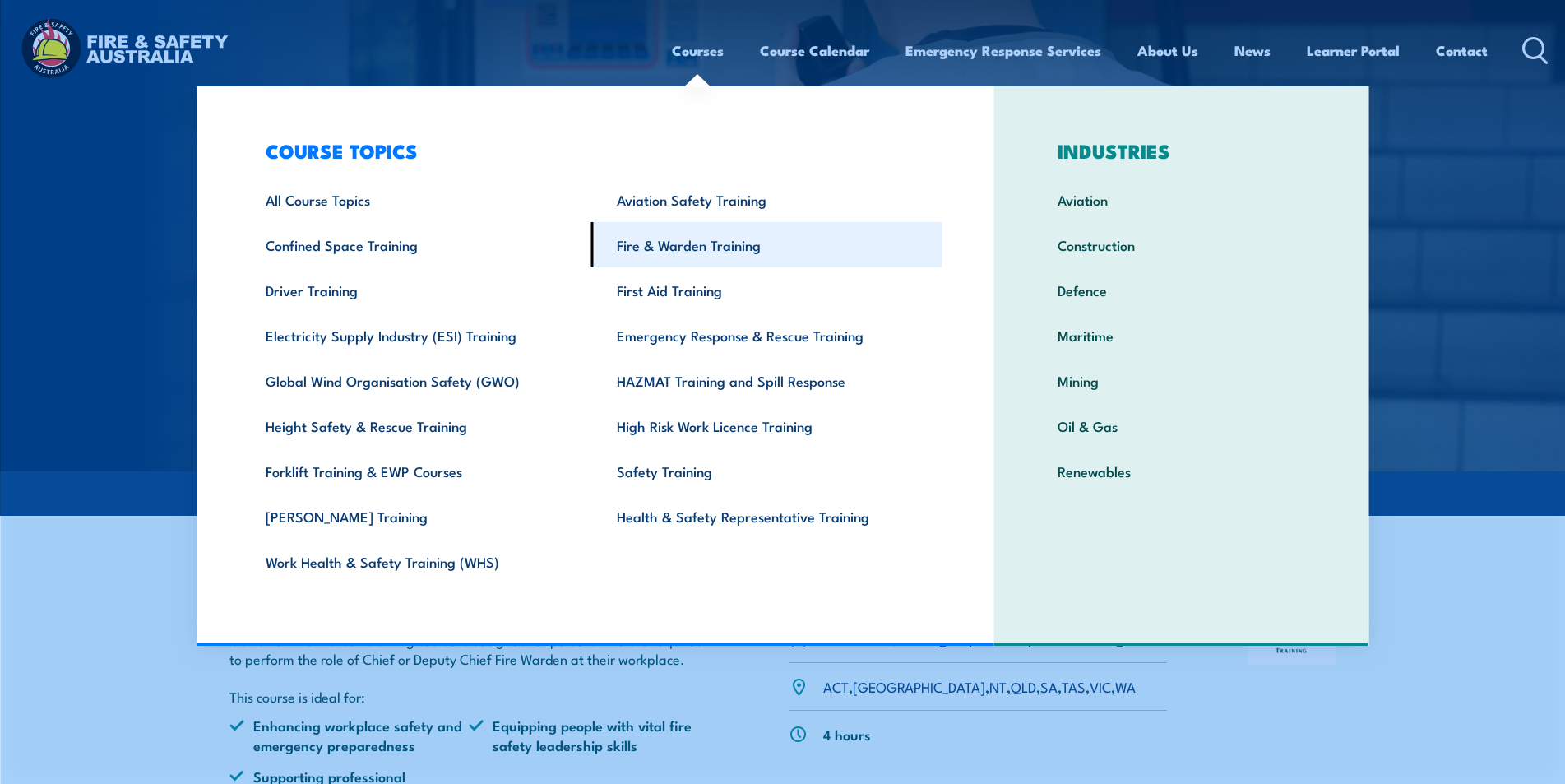
click at [657, 244] on link "Fire & Warden Training" at bounding box center [767, 244] width 351 height 45
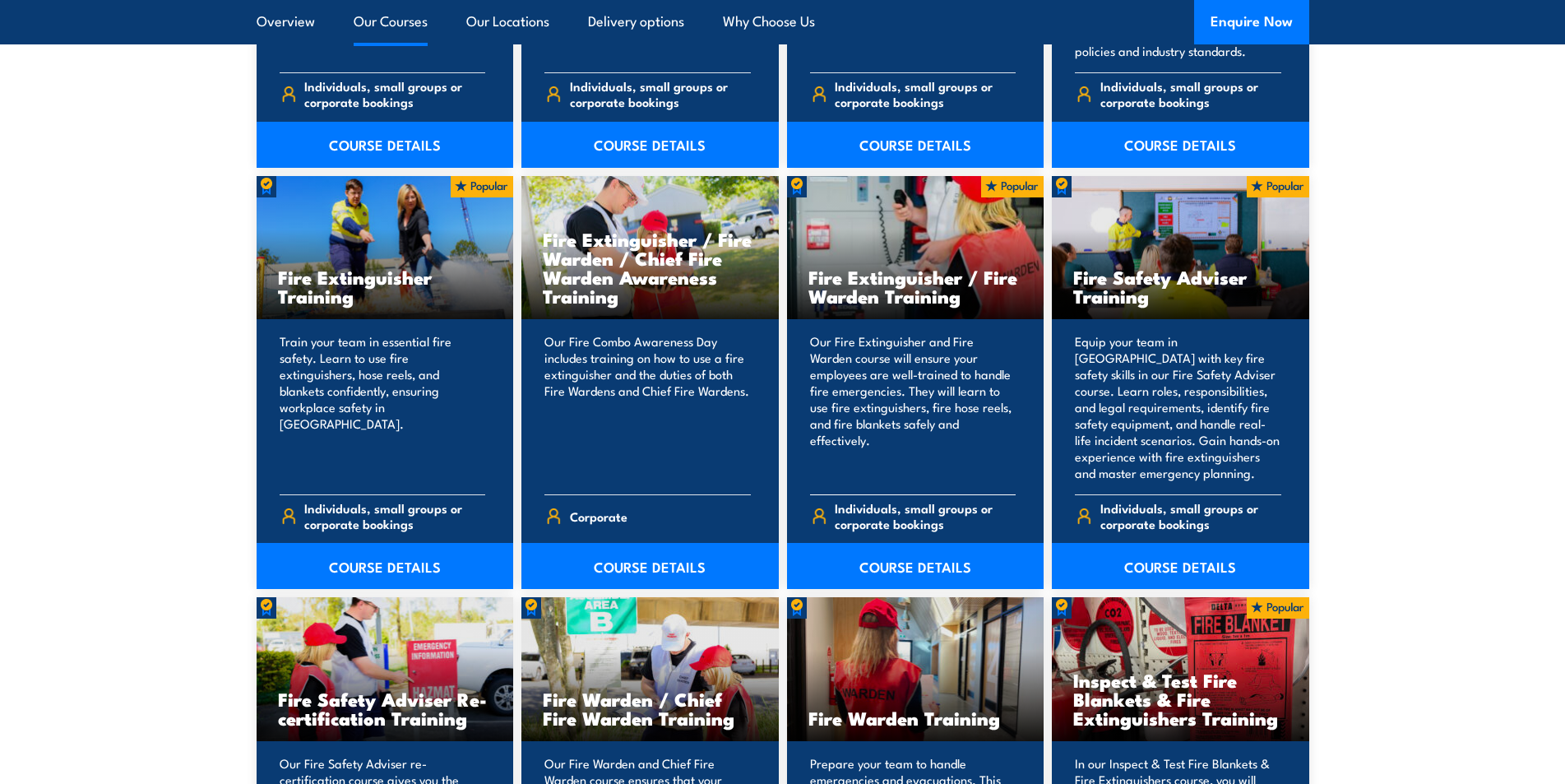
scroll to position [1891, 0]
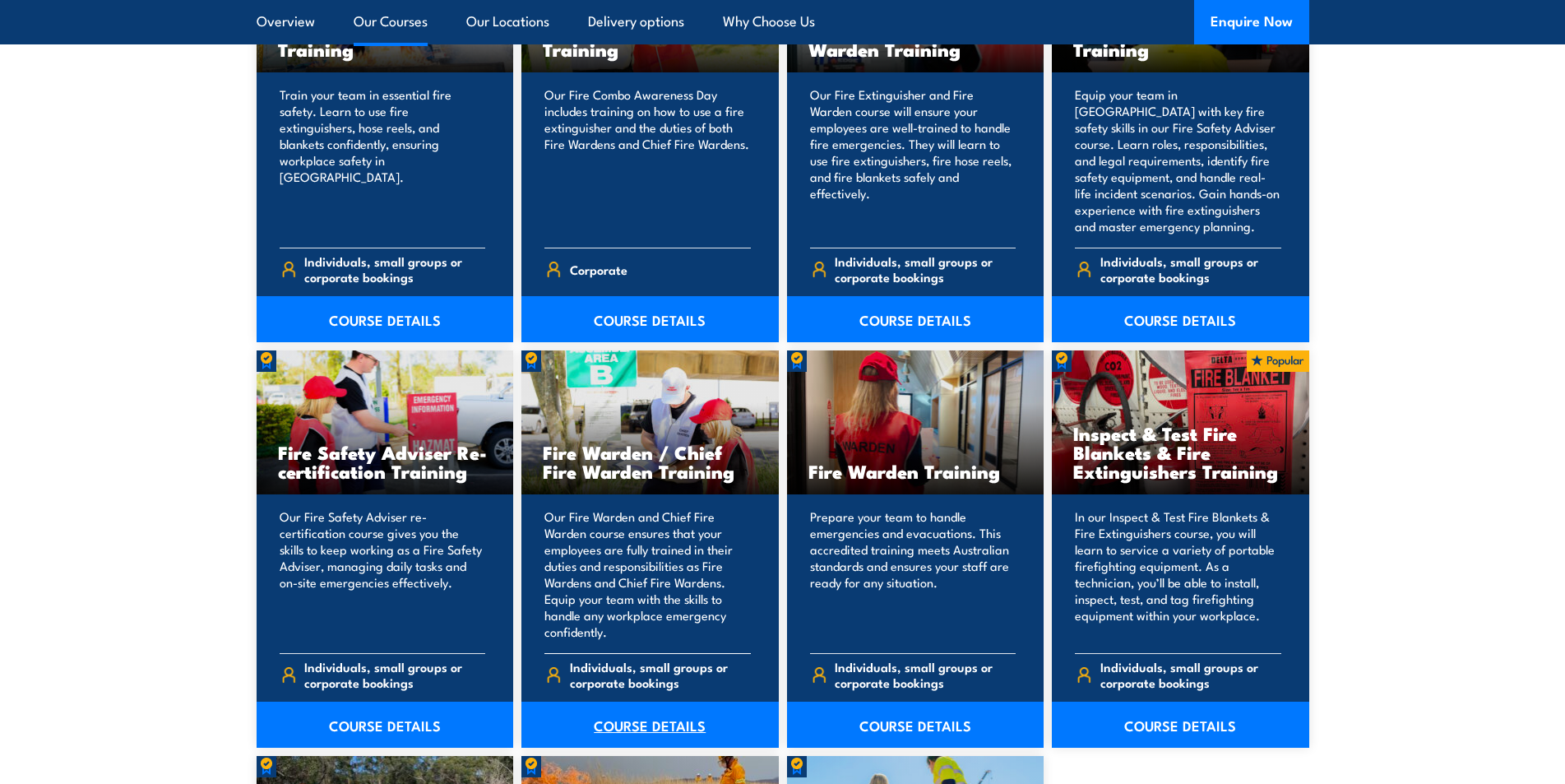
click at [654, 727] on link "COURSE DETAILS" at bounding box center [650, 724] width 257 height 46
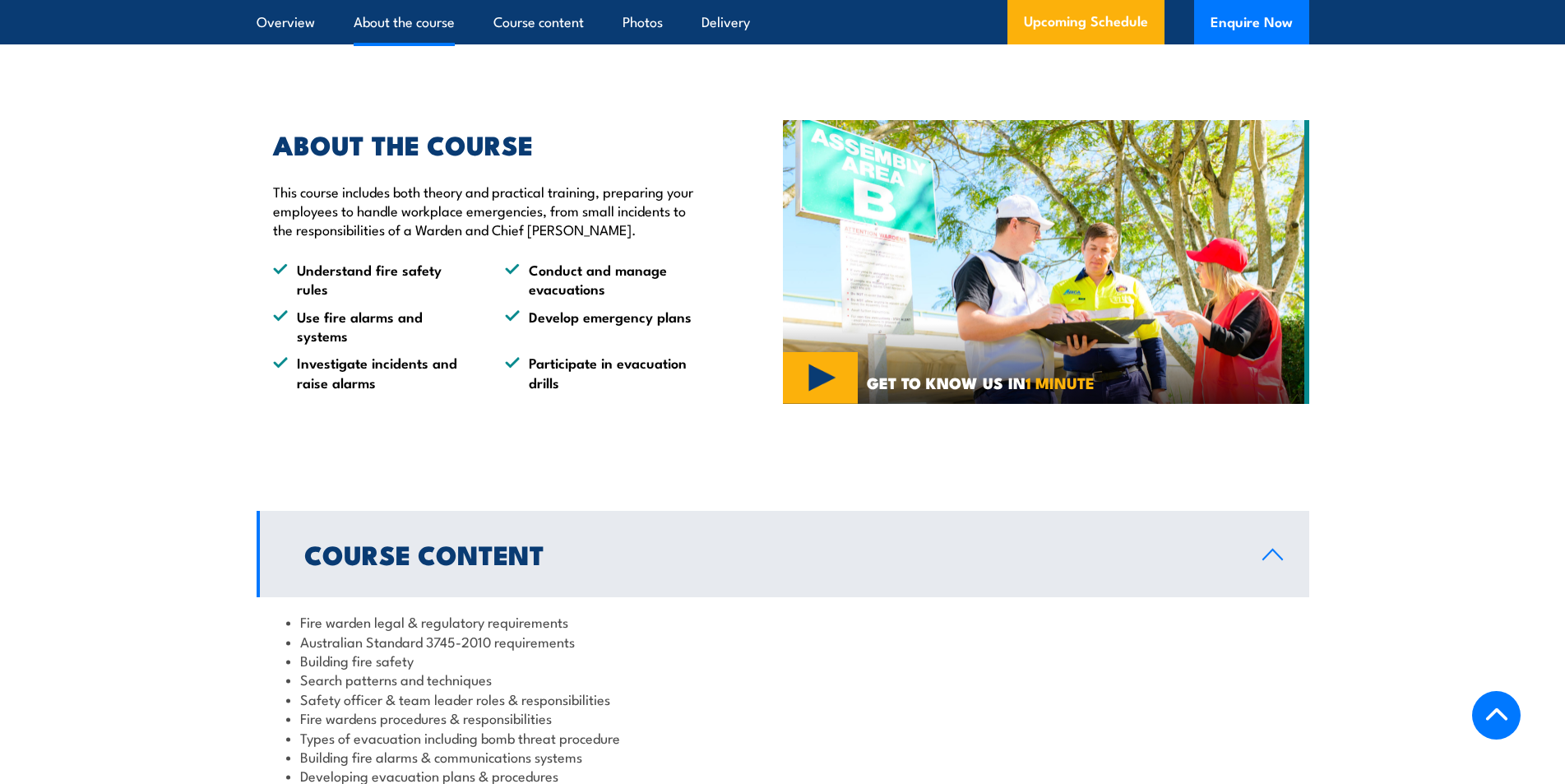
scroll to position [658, 0]
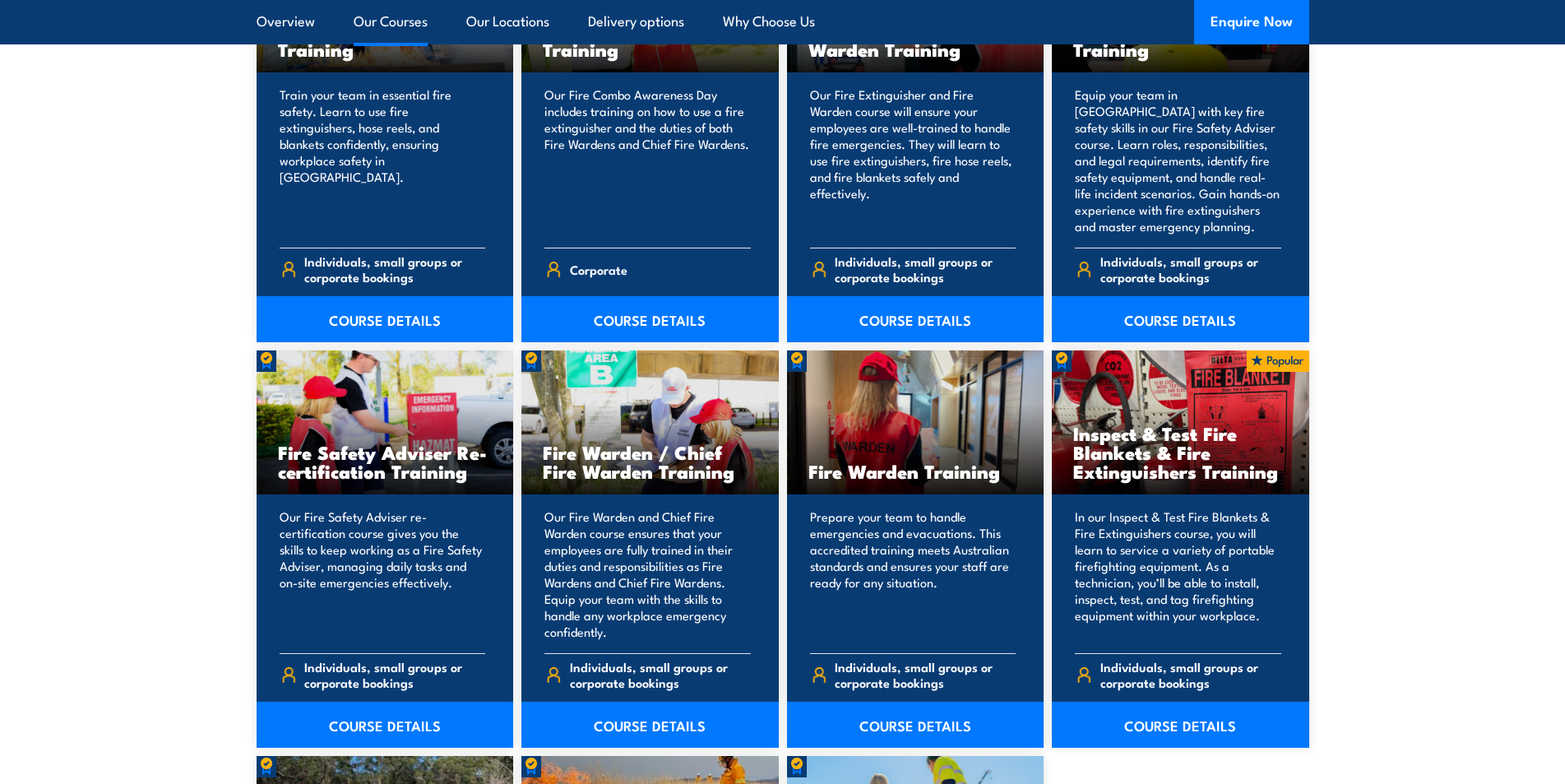
scroll to position [2138, 0]
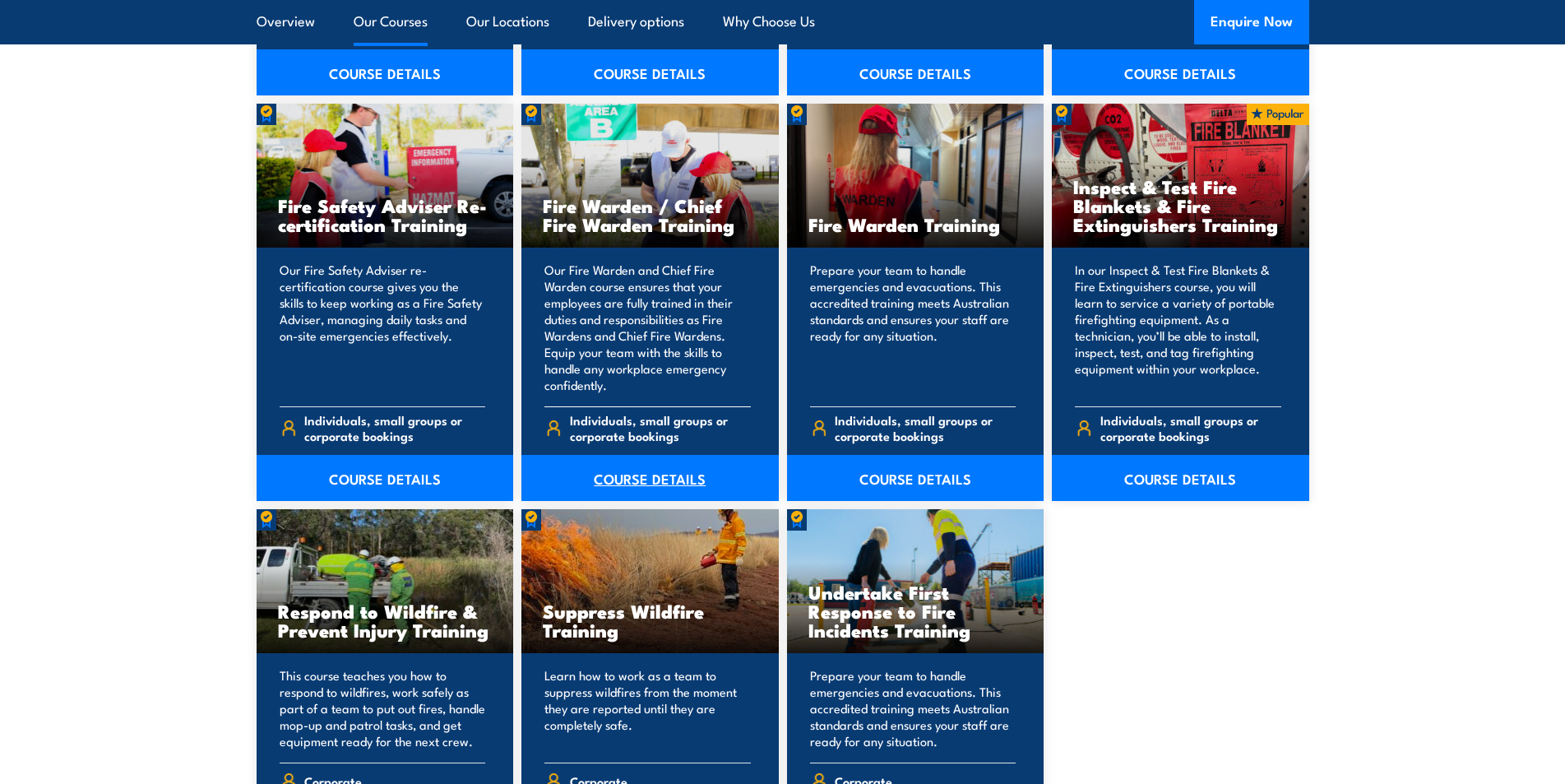
click at [676, 454] on link "COURSE DETAILS" at bounding box center [650, 477] width 257 height 46
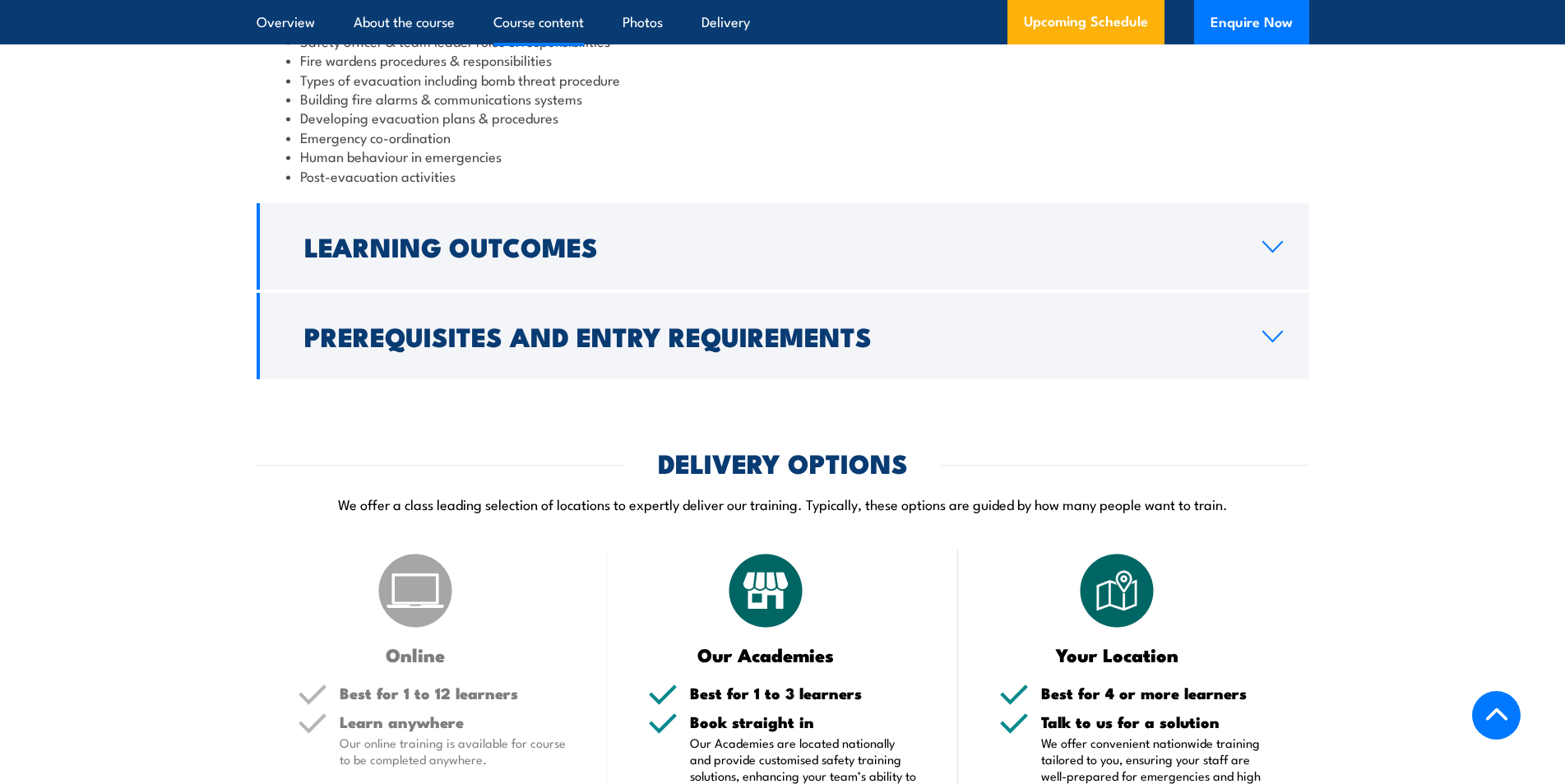
scroll to position [2384, 0]
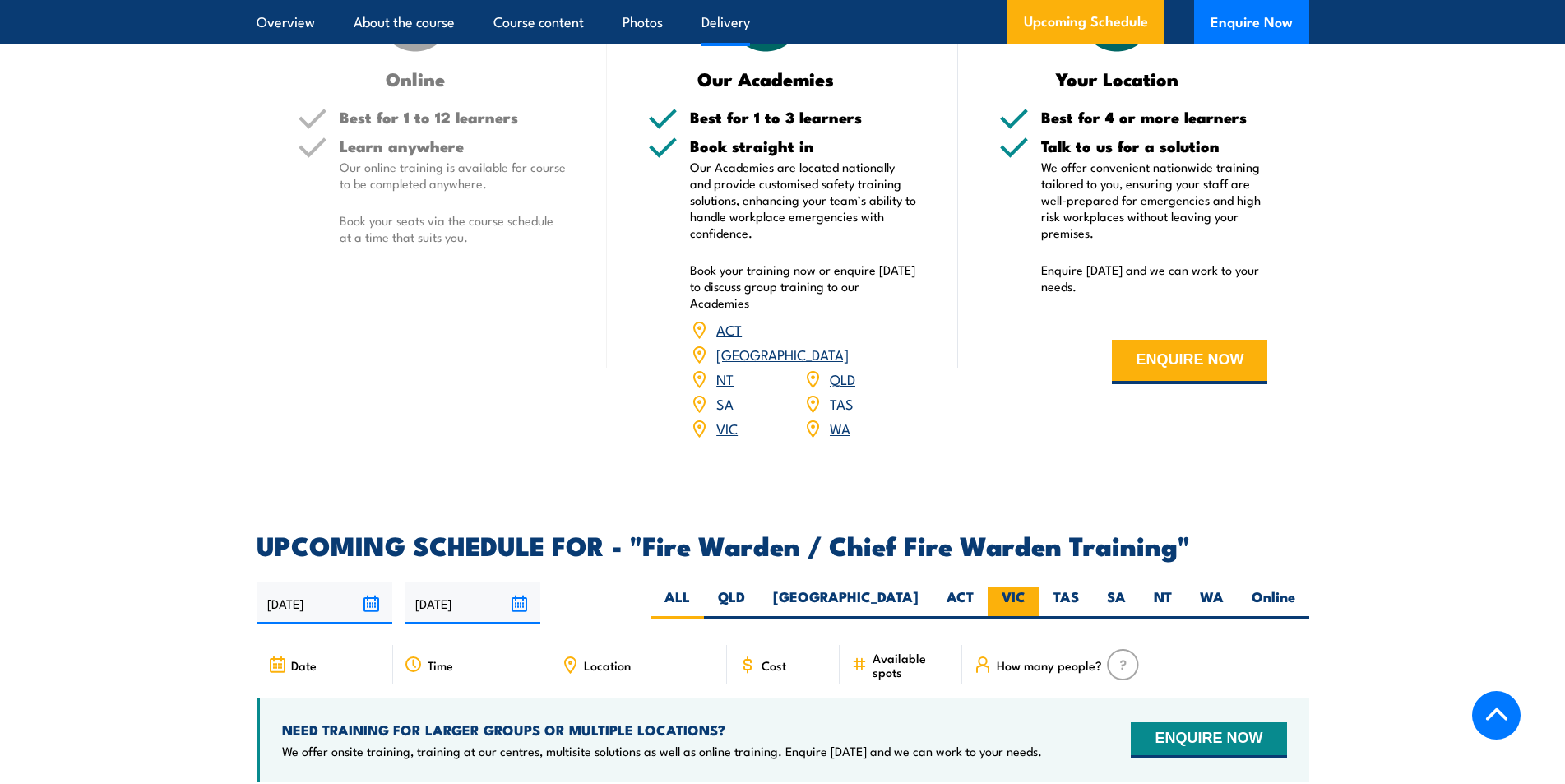
click at [1009, 598] on label "VIC" at bounding box center [1014, 603] width 52 height 32
click at [1026, 598] on input "VIC" at bounding box center [1030, 592] width 10 height 10
radio input "true"
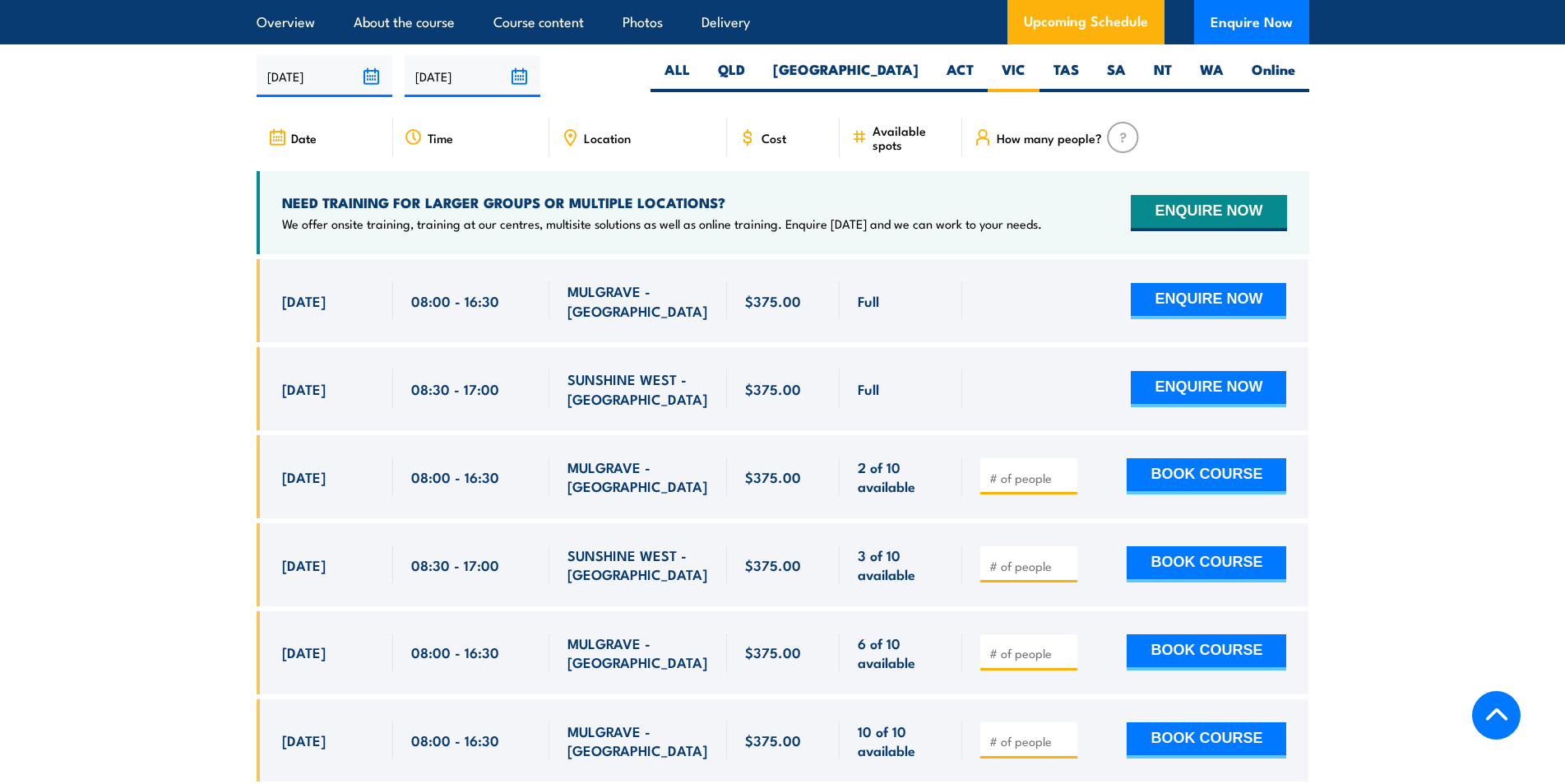
scroll to position [2829, 0]
